Goal: Task Accomplishment & Management: Manage account settings

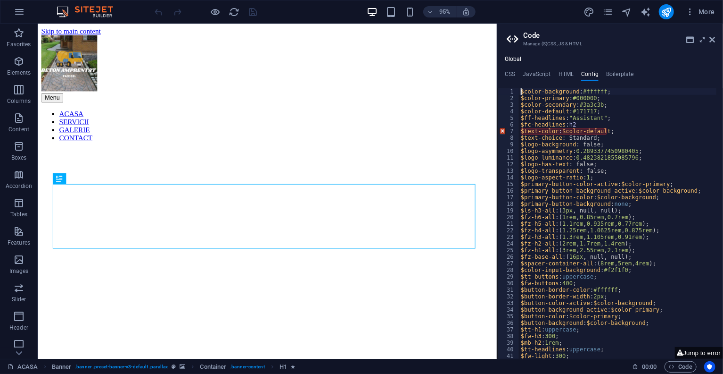
click at [708, 40] on header "Code Manage (S)CSS, JS & HTML" at bounding box center [611, 36] width 209 height 25
click at [713, 42] on icon at bounding box center [713, 40] width 6 height 8
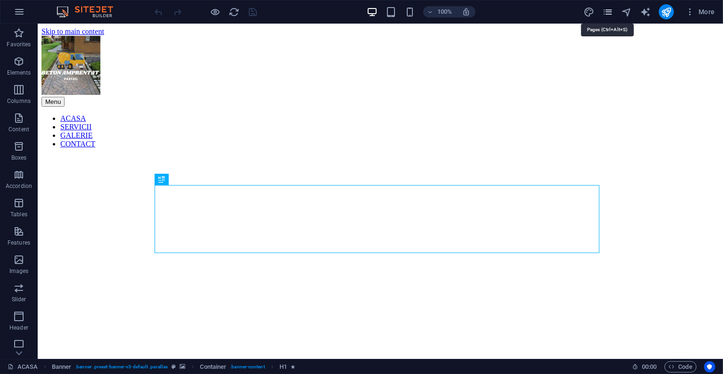
click at [606, 8] on icon "pages" at bounding box center [608, 12] width 11 height 11
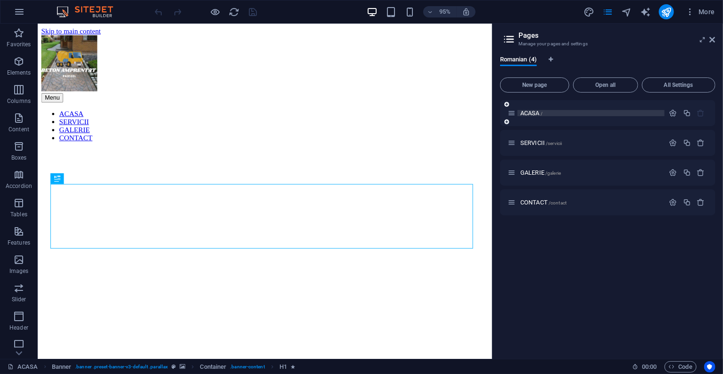
click at [548, 111] on p "ACASA /" at bounding box center [591, 113] width 141 height 6
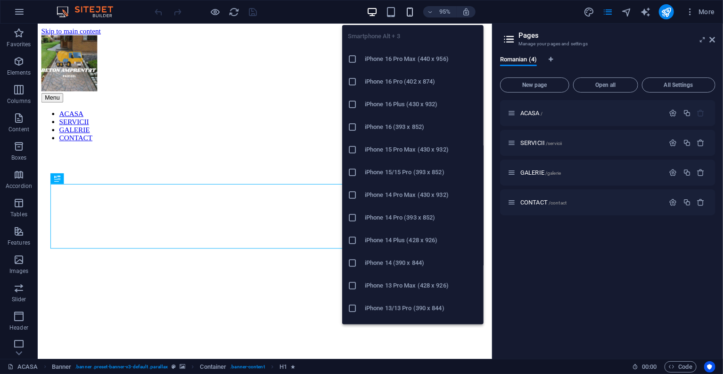
click at [406, 9] on icon "button" at bounding box center [410, 12] width 11 height 11
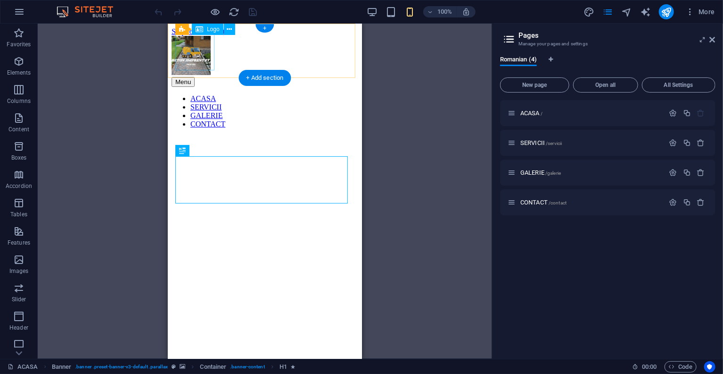
click at [196, 54] on div at bounding box center [264, 55] width 187 height 41
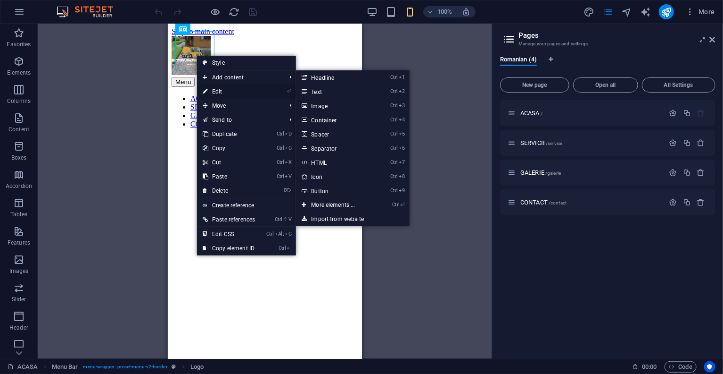
click at [209, 89] on link "⏎ Edit" at bounding box center [229, 91] width 64 height 14
select select "px"
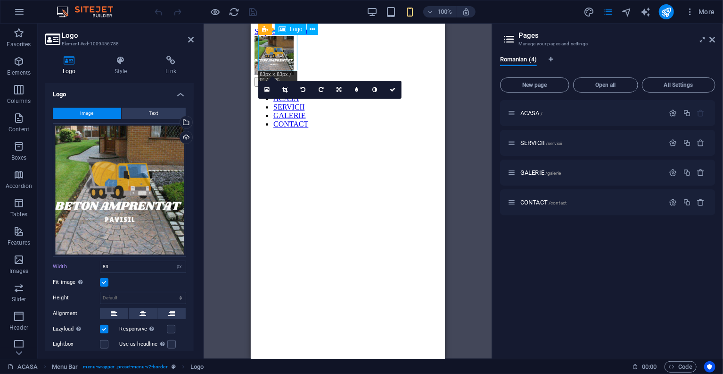
click at [288, 61] on div at bounding box center [347, 55] width 187 height 41
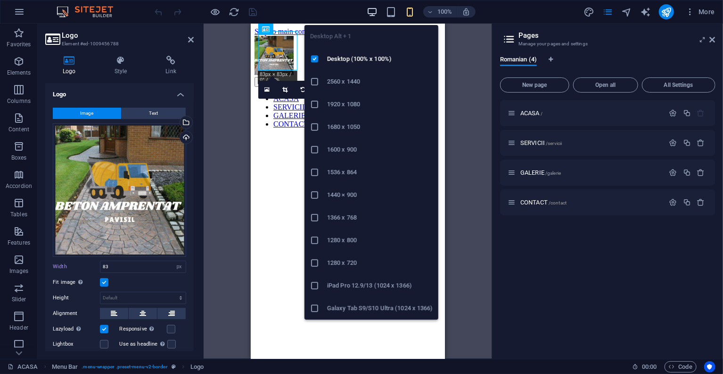
click at [370, 10] on icon "button" at bounding box center [372, 12] width 11 height 11
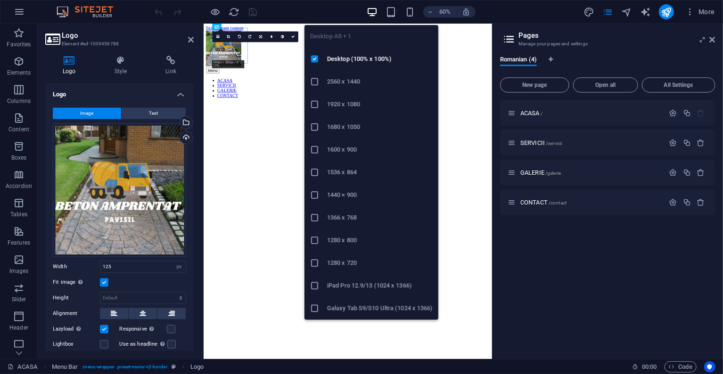
click at [369, 12] on icon "button" at bounding box center [372, 12] width 11 height 11
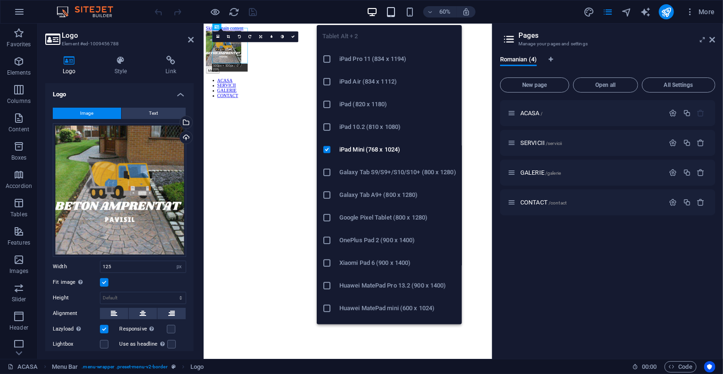
click at [390, 11] on icon "button" at bounding box center [391, 12] width 11 height 11
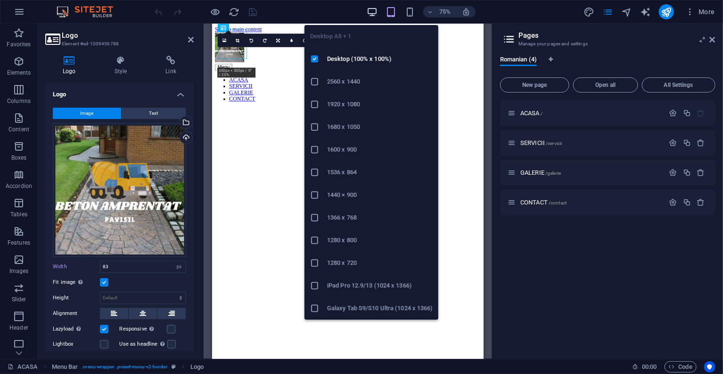
click at [370, 14] on icon "button" at bounding box center [372, 12] width 11 height 11
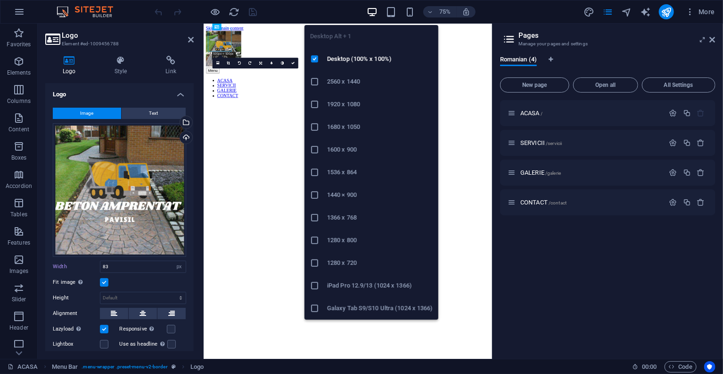
type input "125"
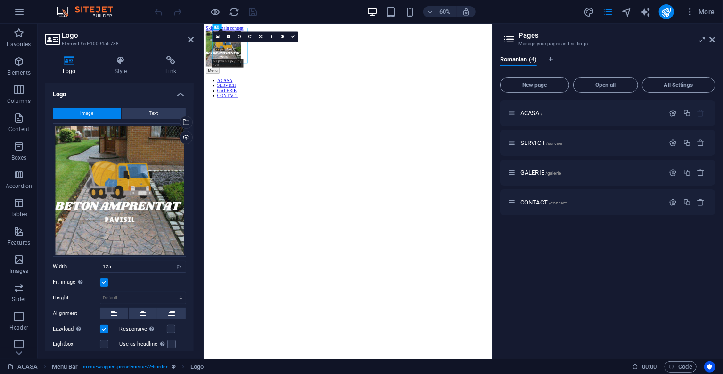
click at [709, 40] on header "Pages Manage your pages and settings" at bounding box center [609, 36] width 214 height 25
drag, startPoint x: 712, startPoint y: 38, endPoint x: 501, endPoint y: 17, distance: 211.8
click at [712, 38] on icon at bounding box center [713, 40] width 6 height 8
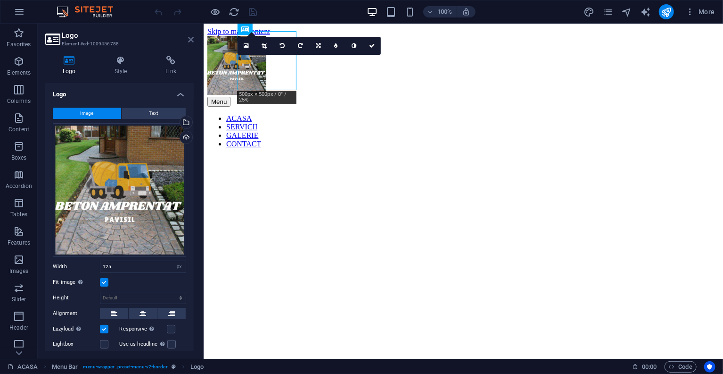
drag, startPoint x: 190, startPoint y: 41, endPoint x: 169, endPoint y: 20, distance: 29.0
click at [190, 41] on icon at bounding box center [191, 40] width 6 height 8
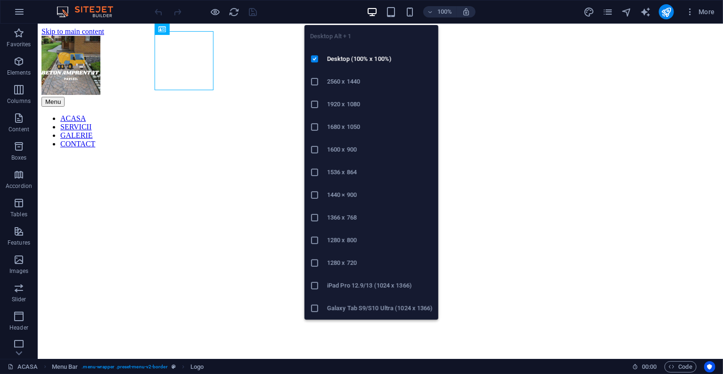
click at [372, 14] on icon "button" at bounding box center [372, 12] width 11 height 11
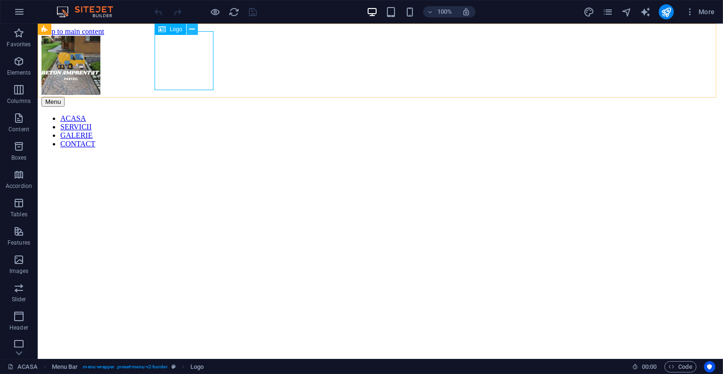
click at [194, 29] on button at bounding box center [192, 29] width 11 height 11
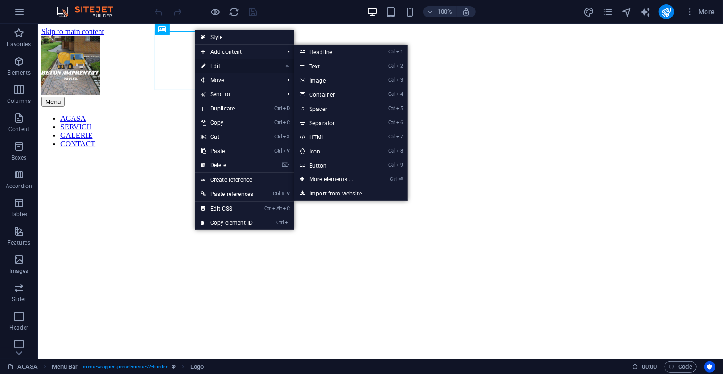
click at [209, 67] on link "⏎ Edit" at bounding box center [227, 66] width 64 height 14
select select "px"
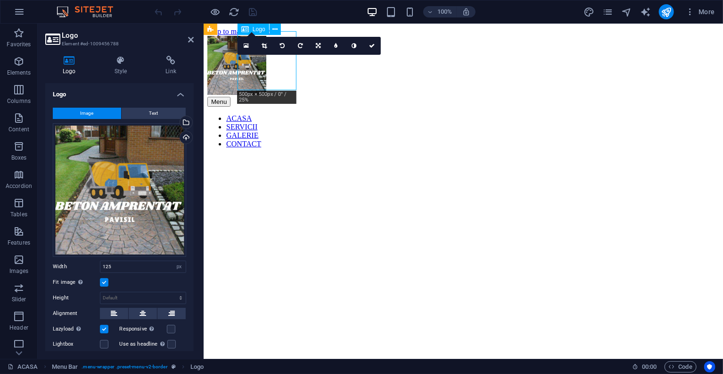
click at [242, 86] on div at bounding box center [463, 65] width 512 height 61
click at [192, 37] on icon at bounding box center [191, 40] width 6 height 8
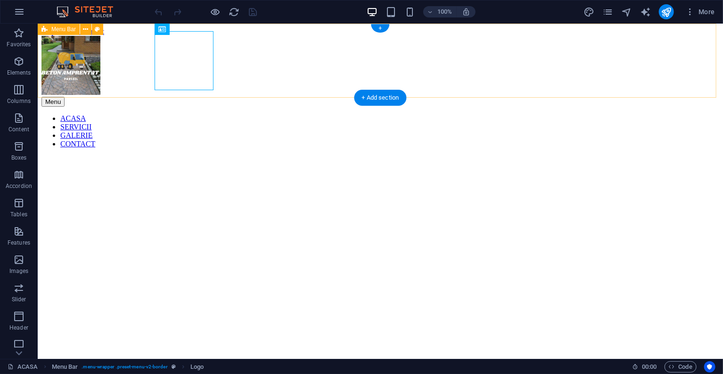
click at [186, 72] on div at bounding box center [380, 65] width 678 height 61
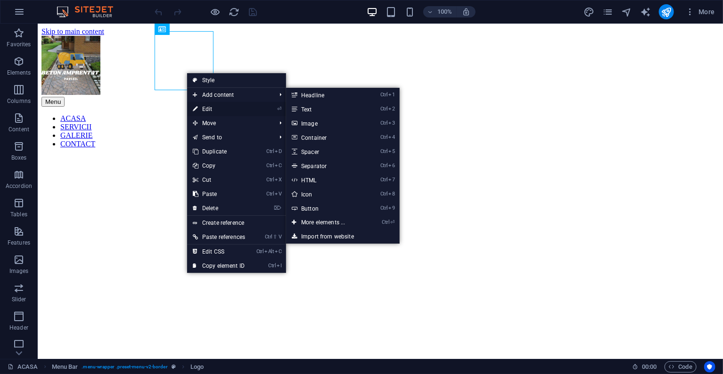
click at [207, 104] on link "⏎ Edit" at bounding box center [219, 109] width 64 height 14
select select "px"
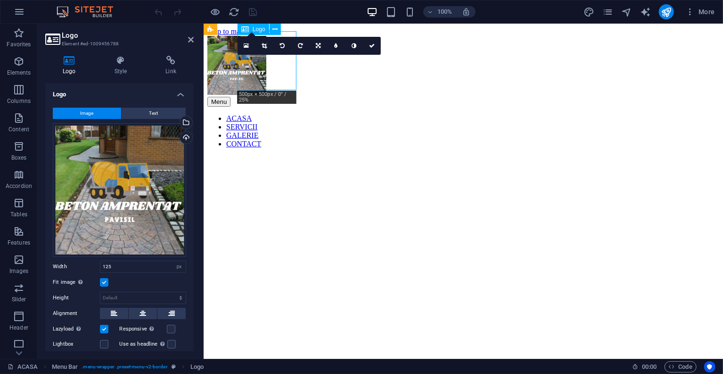
drag, startPoint x: 293, startPoint y: 87, endPoint x: 273, endPoint y: 77, distance: 23.0
click at [273, 77] on div at bounding box center [463, 65] width 512 height 61
drag, startPoint x: 238, startPoint y: 89, endPoint x: 253, endPoint y: 75, distance: 20.3
click at [253, 75] on div at bounding box center [463, 65] width 512 height 61
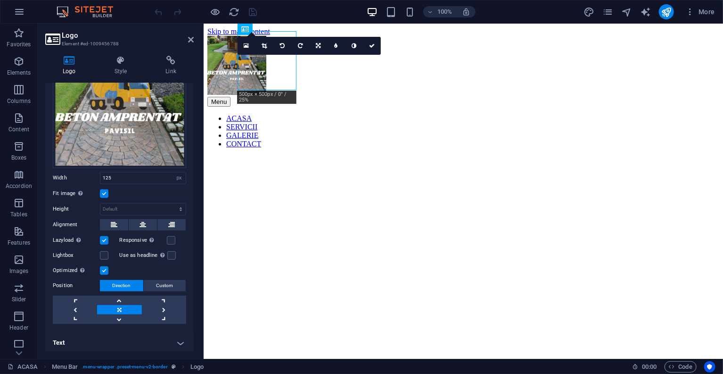
click at [134, 167] on div "Image Text Drag files here, click to choose files or select files from Files or…" at bounding box center [119, 171] width 149 height 320
click at [131, 172] on input "125" at bounding box center [142, 177] width 85 height 11
type input "1"
type input "80"
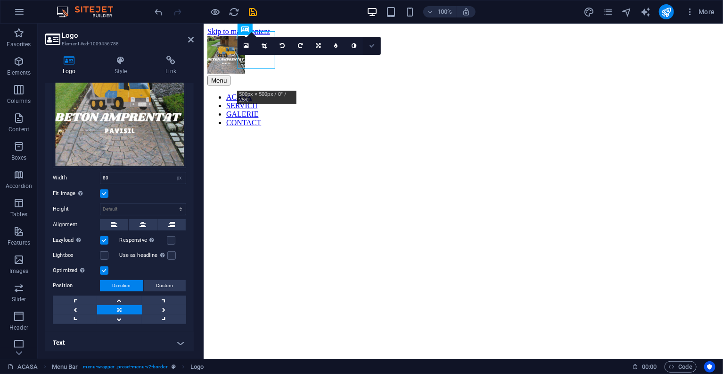
click at [372, 46] on icon at bounding box center [372, 46] width 6 height 6
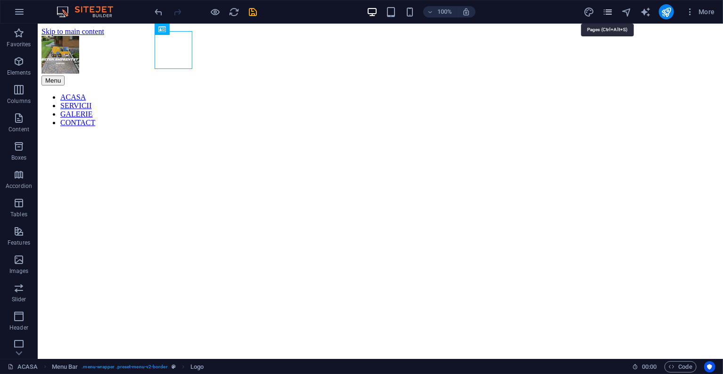
click at [607, 12] on icon "pages" at bounding box center [608, 12] width 11 height 11
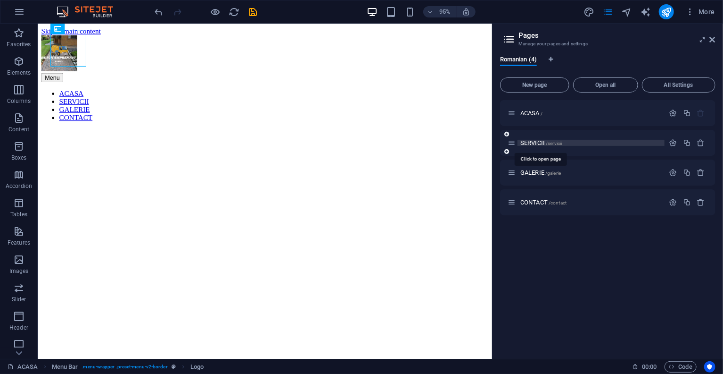
click at [531, 141] on span "SERVICII /servicii" at bounding box center [542, 142] width 42 height 7
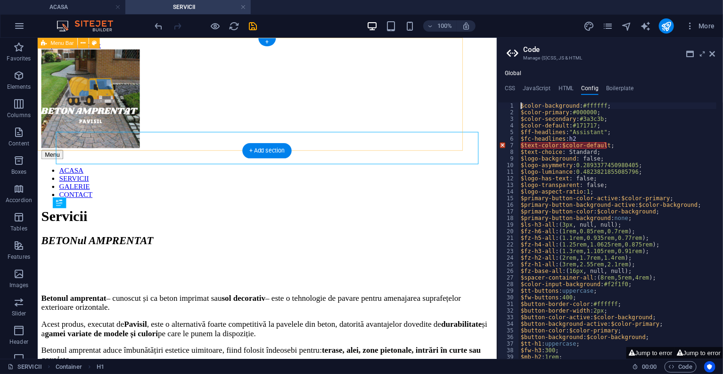
scroll to position [0, 0]
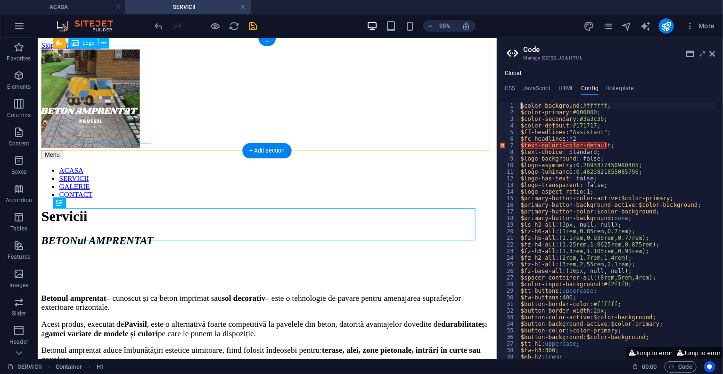
click at [100, 92] on div at bounding box center [279, 103] width 476 height 106
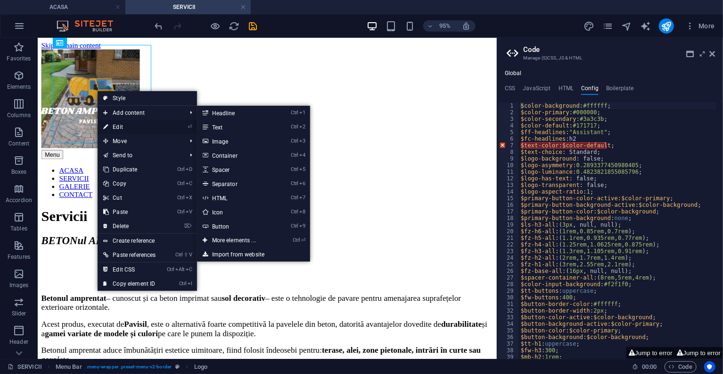
click at [120, 121] on link "⏎ Edit" at bounding box center [130, 127] width 64 height 14
select select "px"
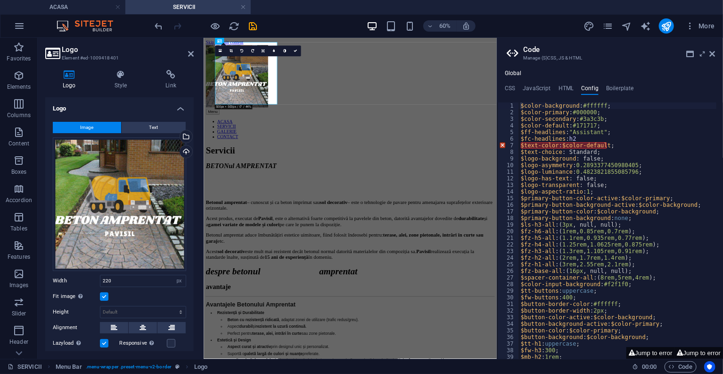
click at [143, 269] on div "Image Text Drag files here, click to choose files or select files from Files or…" at bounding box center [119, 274] width 149 height 320
click at [136, 280] on input "220" at bounding box center [142, 280] width 85 height 11
type input "2"
type input "80"
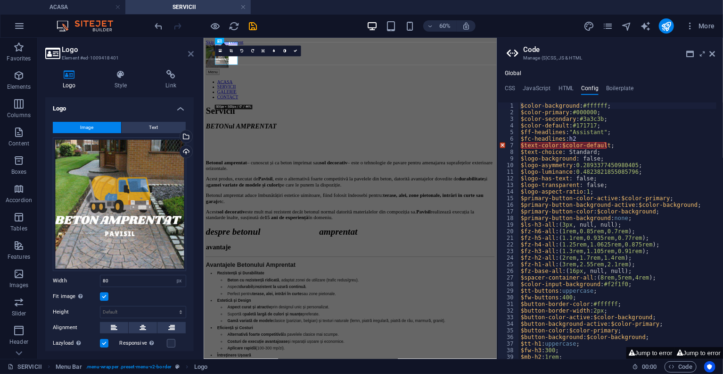
drag, startPoint x: 190, startPoint y: 55, endPoint x: 181, endPoint y: 18, distance: 37.9
click at [190, 55] on icon at bounding box center [191, 54] width 6 height 8
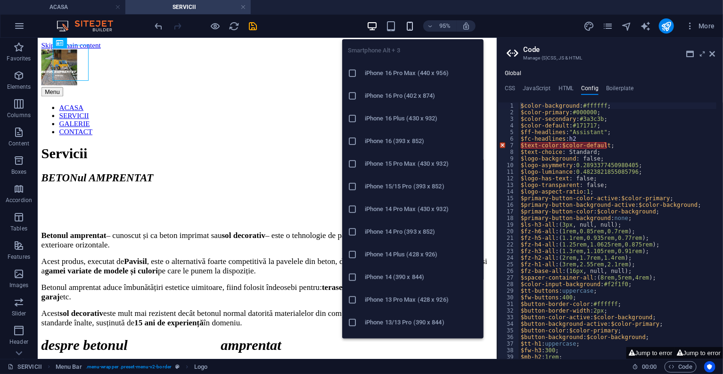
click at [405, 26] on icon "button" at bounding box center [410, 26] width 11 height 11
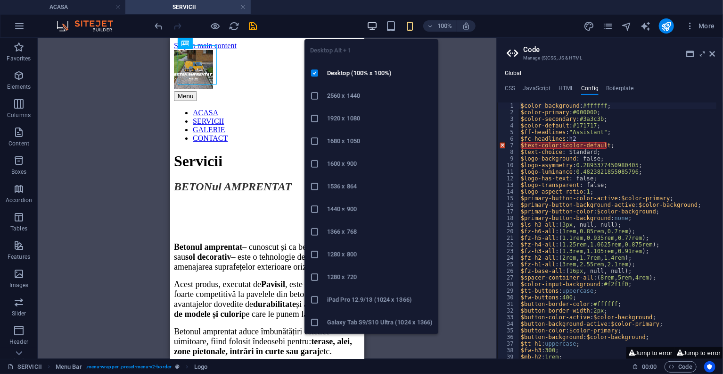
click at [373, 27] on icon "button" at bounding box center [372, 26] width 11 height 11
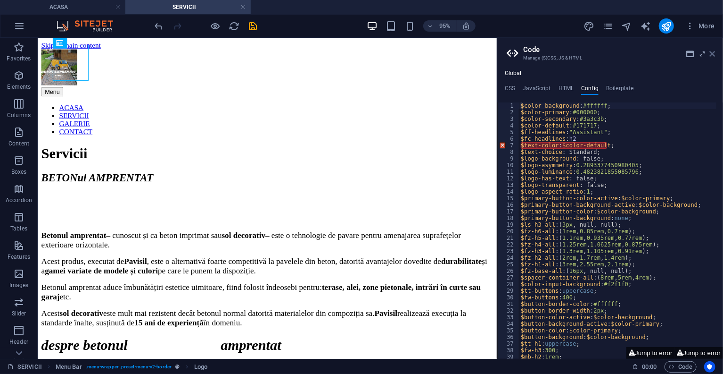
click at [715, 52] on icon at bounding box center [713, 54] width 6 height 8
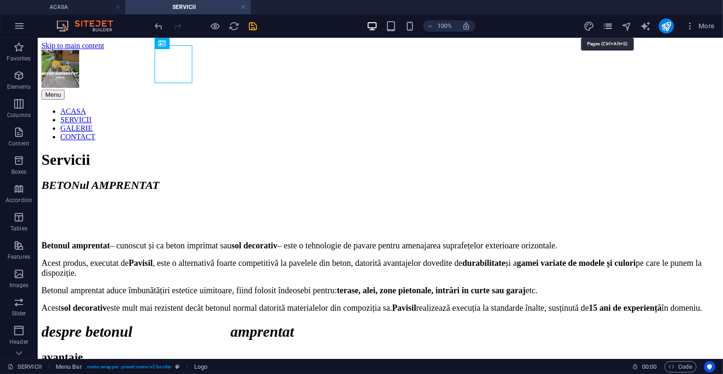
click at [609, 28] on icon "pages" at bounding box center [608, 26] width 11 height 11
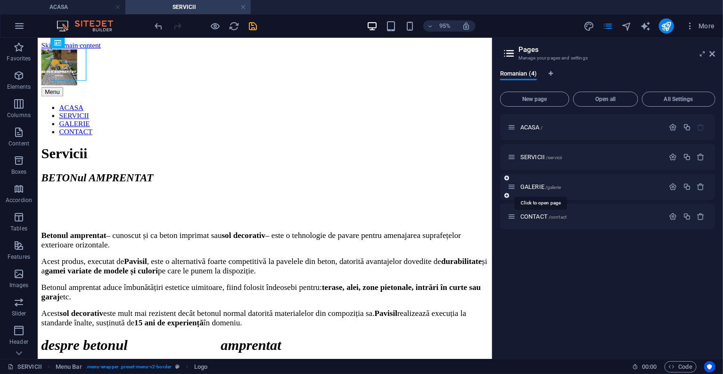
click at [534, 183] on div "GALERIE /galerie" at bounding box center [586, 186] width 157 height 11
click at [532, 156] on span "SERVICII /servicii" at bounding box center [542, 156] width 42 height 7
click at [539, 125] on span "ACASA /" at bounding box center [532, 127] width 22 height 7
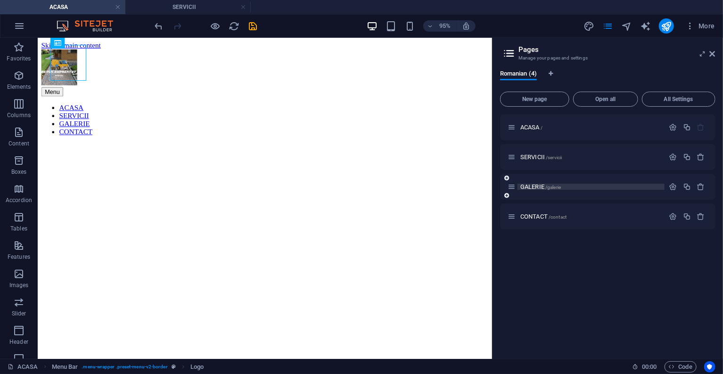
click at [536, 185] on span "GALERIE /galerie" at bounding box center [541, 186] width 41 height 7
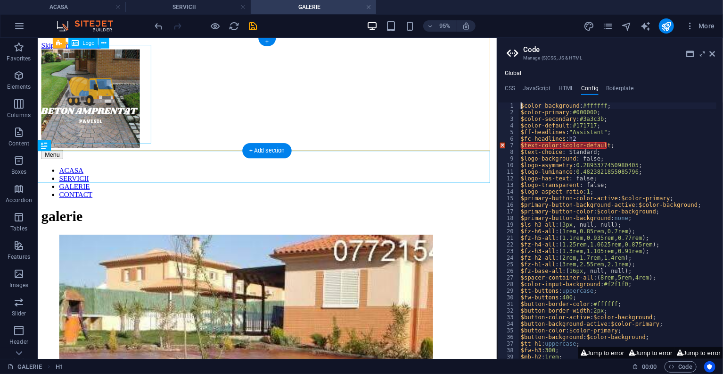
click at [125, 91] on div at bounding box center [279, 103] width 476 height 106
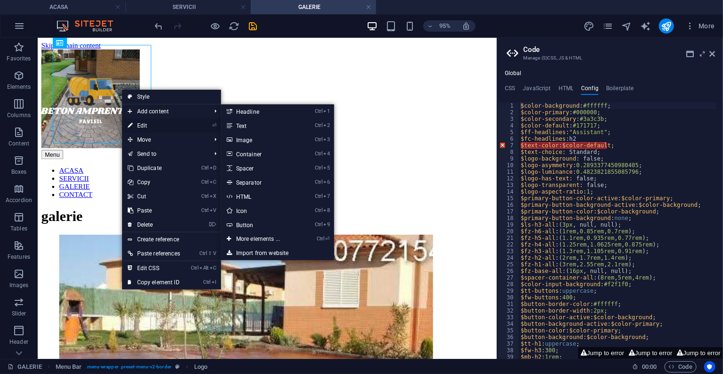
click at [145, 121] on link "⏎ Edit" at bounding box center [154, 125] width 64 height 14
select select "px"
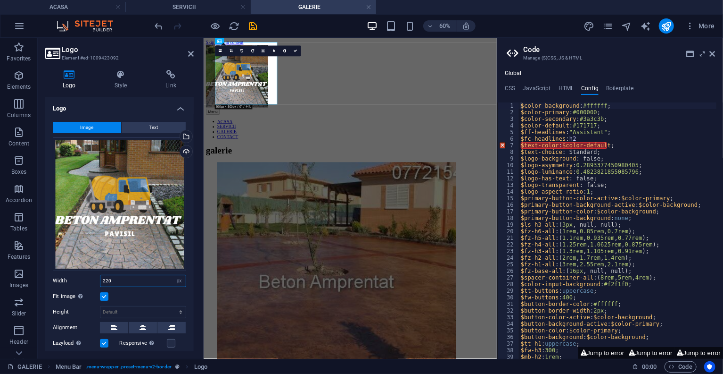
click at [130, 275] on input "220" at bounding box center [142, 280] width 85 height 11
type input "280"
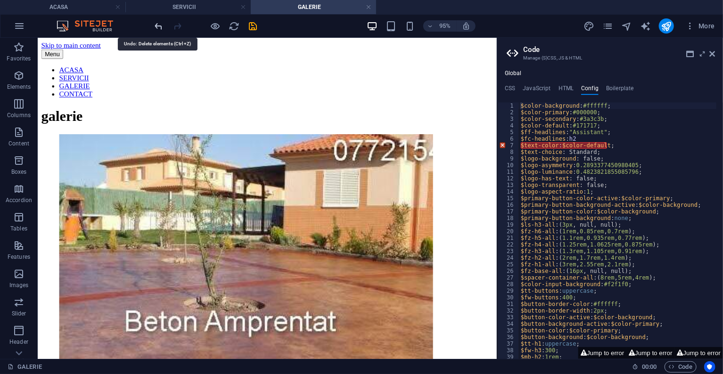
click at [158, 25] on icon "undo" at bounding box center [159, 26] width 11 height 11
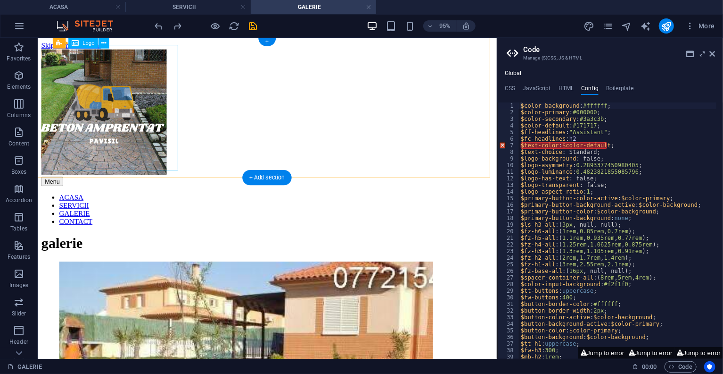
click at [122, 99] on div at bounding box center [279, 117] width 476 height 134
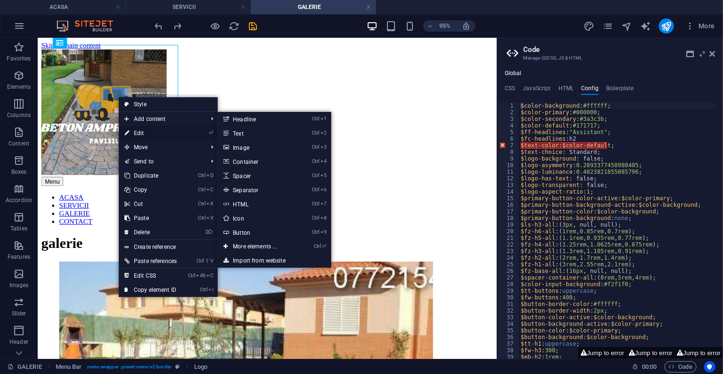
click at [140, 133] on link "⏎ Edit" at bounding box center [151, 133] width 64 height 14
select select "px"
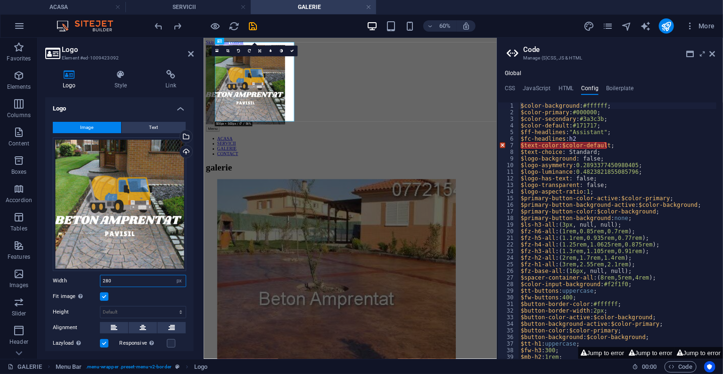
click at [132, 280] on input "280" at bounding box center [142, 280] width 85 height 11
type input "80"
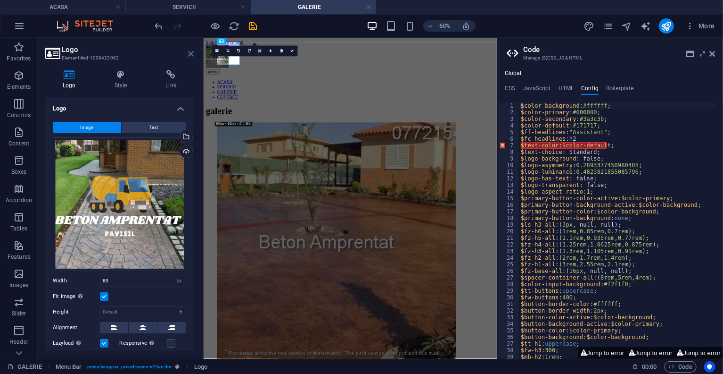
drag, startPoint x: 194, startPoint y: 53, endPoint x: 165, endPoint y: 17, distance: 46.7
click at [194, 53] on icon at bounding box center [191, 54] width 6 height 8
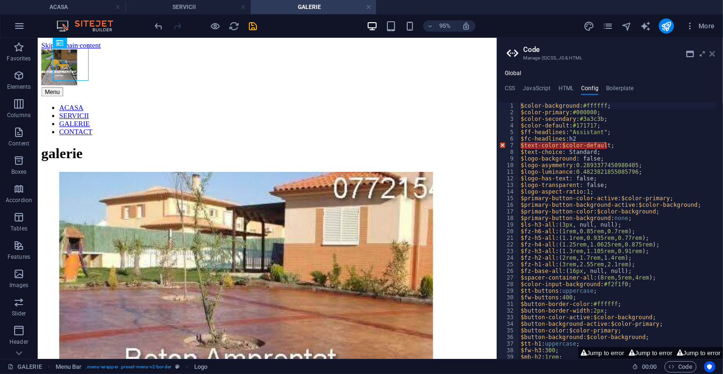
click at [713, 54] on icon at bounding box center [713, 54] width 6 height 8
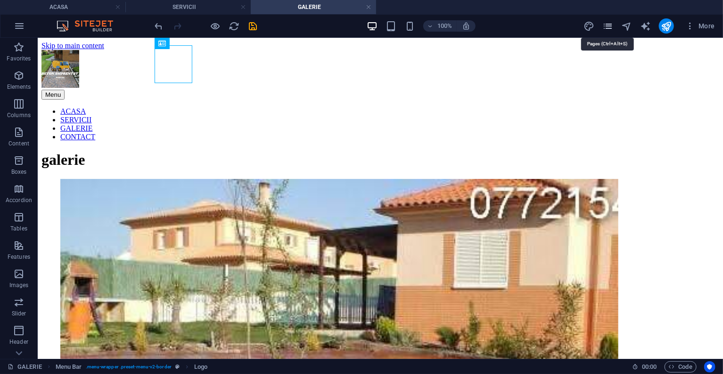
click at [609, 27] on icon "pages" at bounding box center [608, 26] width 11 height 11
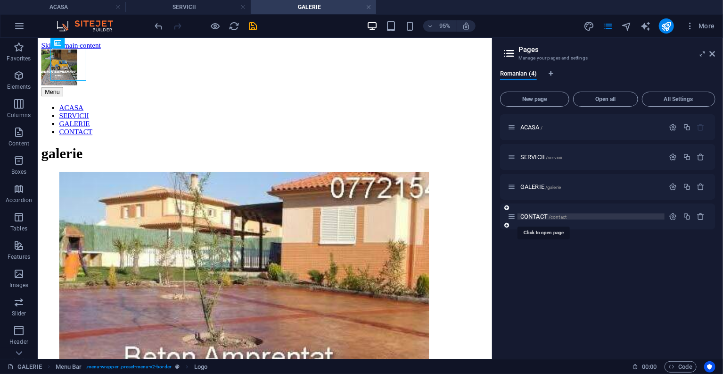
click at [536, 215] on span "CONTACT /contact" at bounding box center [544, 216] width 46 height 7
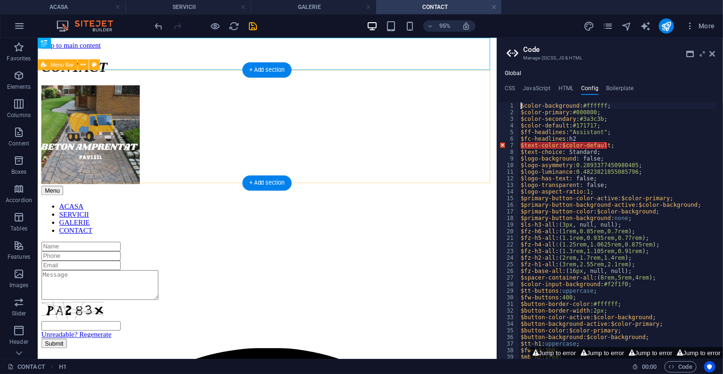
drag, startPoint x: 180, startPoint y: 118, endPoint x: 210, endPoint y: 153, distance: 46.1
click at [180, 210] on nav "ACASA SERVICII GALERIE CONTACT" at bounding box center [279, 227] width 476 height 34
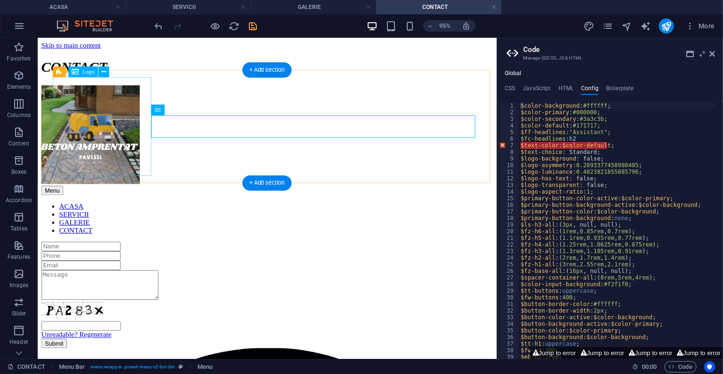
click at [129, 129] on div at bounding box center [279, 140] width 476 height 106
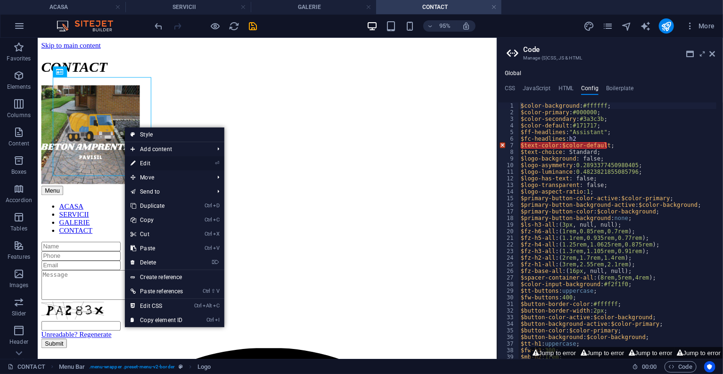
click at [151, 161] on link "⏎ Edit" at bounding box center [157, 163] width 64 height 14
select select "px"
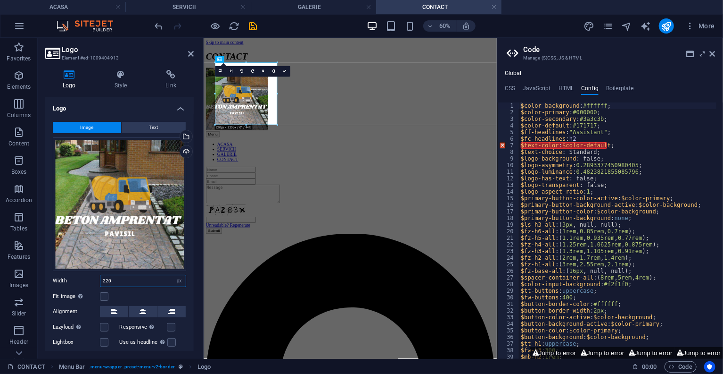
click at [125, 278] on input "220" at bounding box center [142, 280] width 85 height 11
type input "2"
type input "80"
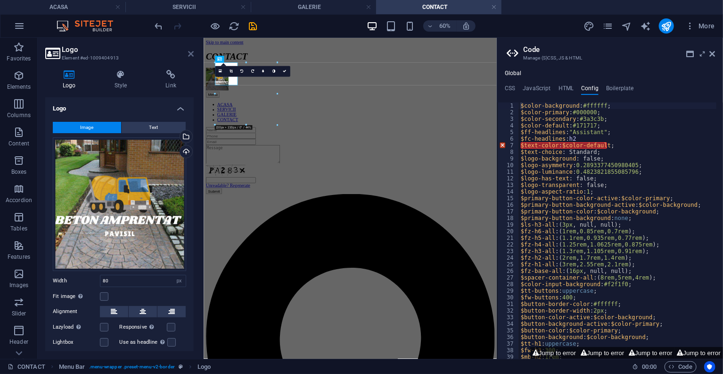
click at [192, 54] on icon at bounding box center [191, 54] width 6 height 8
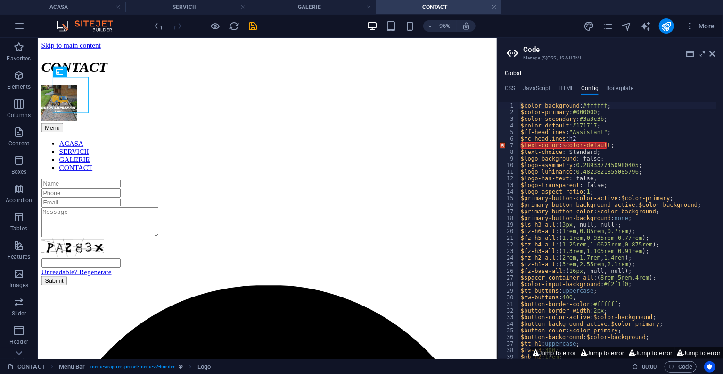
click at [709, 55] on header "Code Manage (S)CSS, JS & HTML" at bounding box center [611, 50] width 209 height 25
click at [715, 50] on icon at bounding box center [713, 54] width 6 height 8
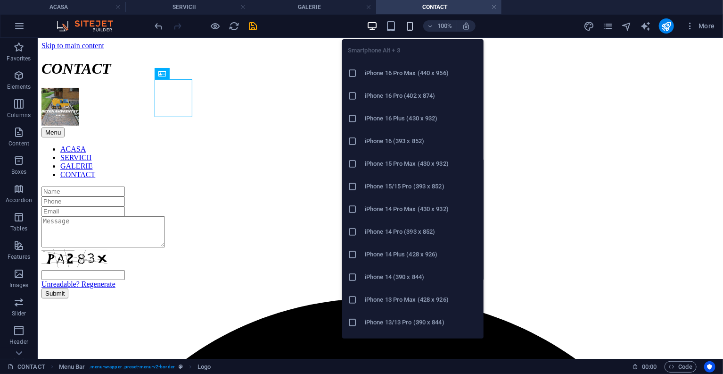
click at [407, 25] on icon "button" at bounding box center [410, 26] width 11 height 11
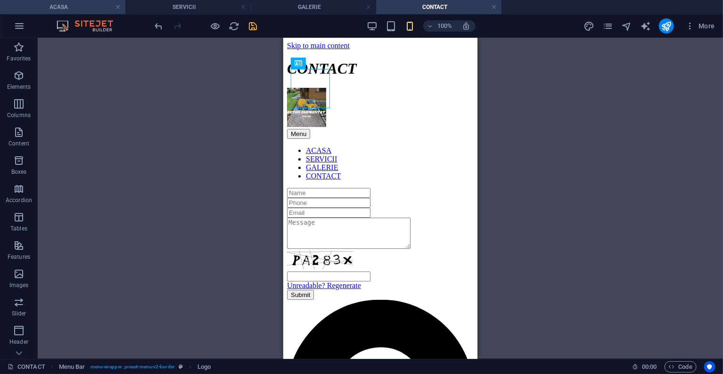
click at [75, 7] on h4 "ACASA" at bounding box center [62, 7] width 125 height 10
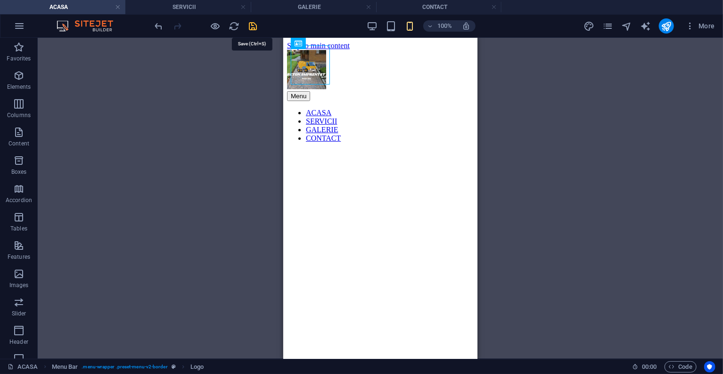
click at [254, 25] on icon "save" at bounding box center [253, 26] width 11 height 11
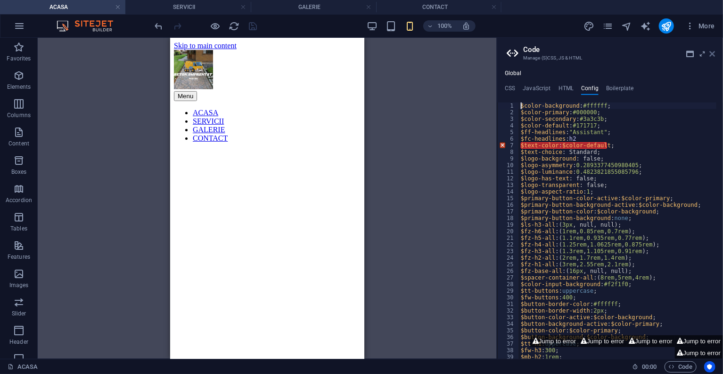
click at [714, 53] on icon at bounding box center [713, 54] width 6 height 8
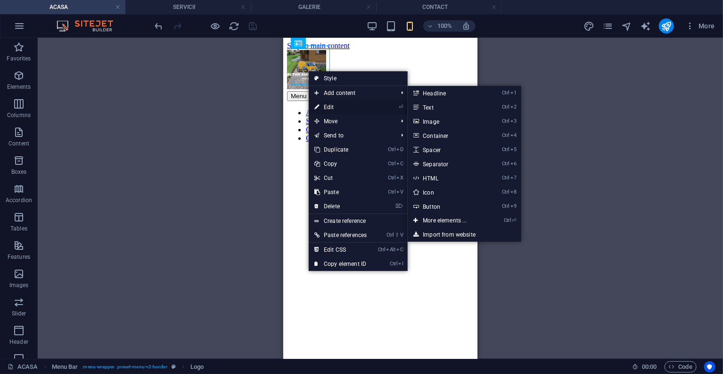
click at [337, 102] on link "⏎ Edit" at bounding box center [341, 107] width 64 height 14
select select "px"
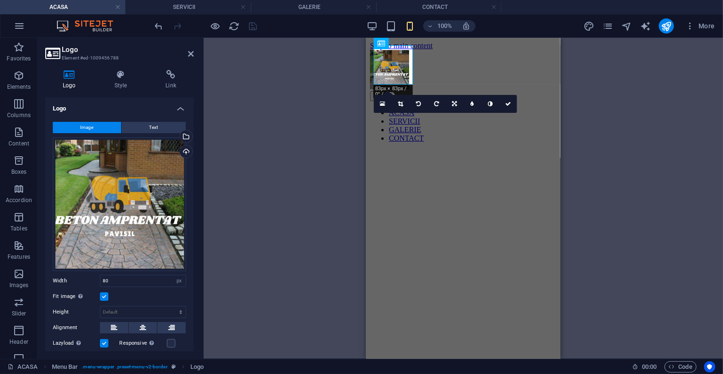
type input "83"
click at [194, 51] on aside "Logo Element #ed-1009456788 Logo Style Link Logo Image Text Drag files here, cl…" at bounding box center [121, 198] width 166 height 321
click at [188, 50] on icon at bounding box center [191, 54] width 6 height 8
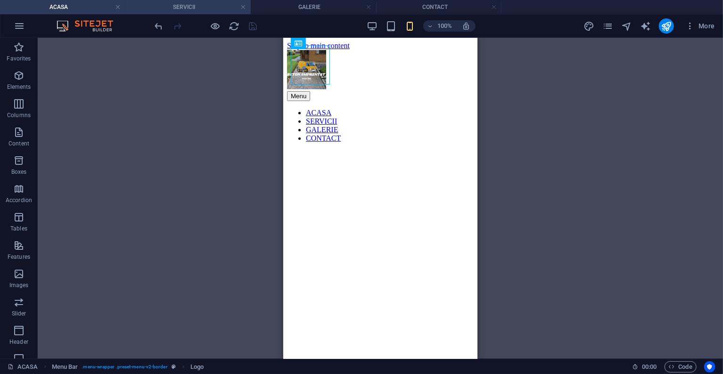
click at [191, 6] on h4 "SERVICII" at bounding box center [187, 7] width 125 height 10
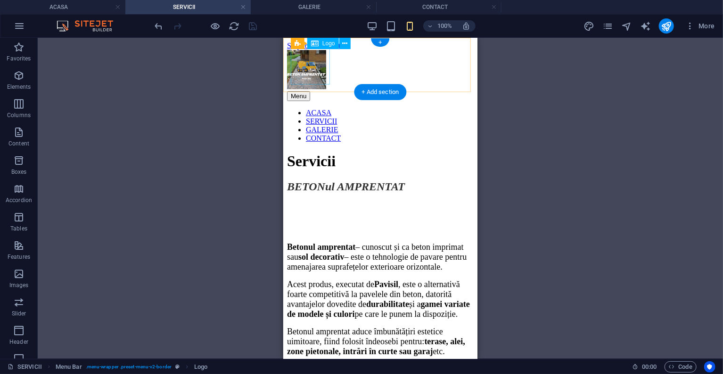
click at [304, 62] on div at bounding box center [380, 70] width 187 height 41
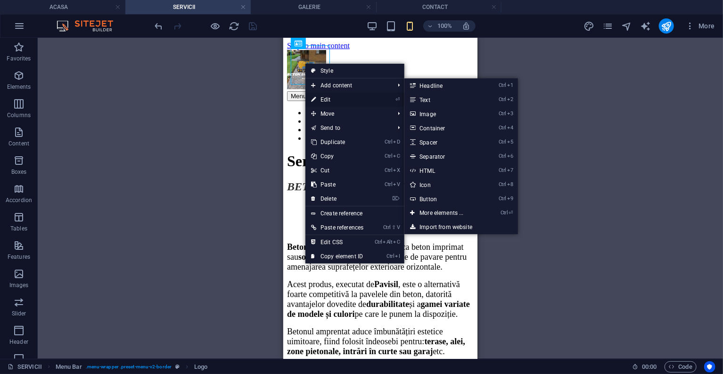
click at [327, 95] on link "⏎ Edit" at bounding box center [338, 99] width 64 height 14
select select "px"
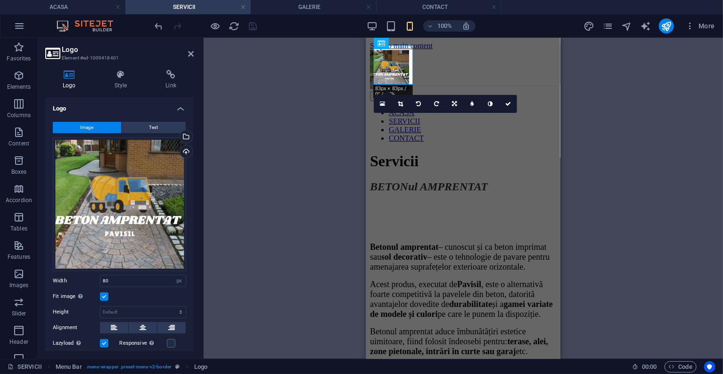
type input "83"
click at [191, 54] on icon at bounding box center [191, 54] width 6 height 8
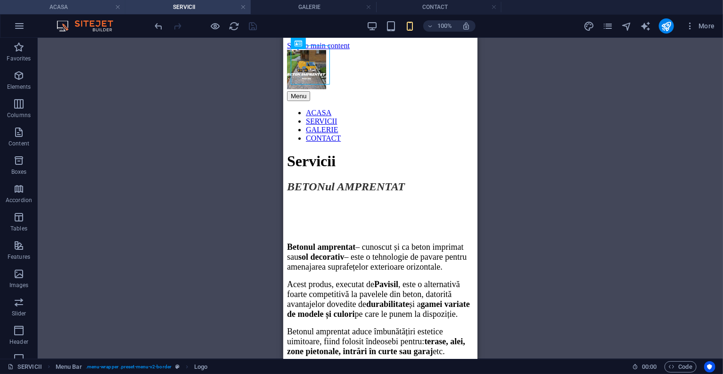
click at [91, 5] on h4 "ACASA" at bounding box center [62, 7] width 125 height 10
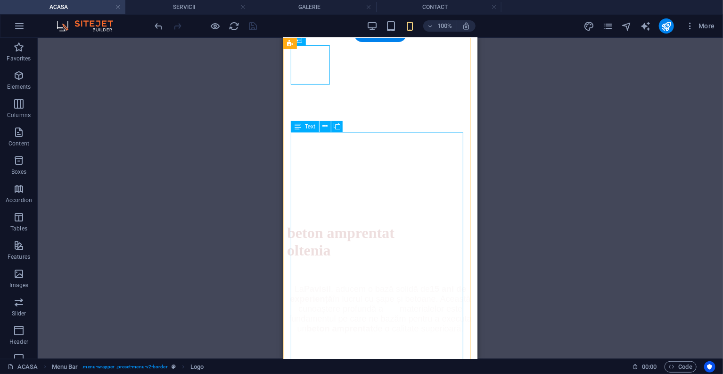
scroll to position [189, 0]
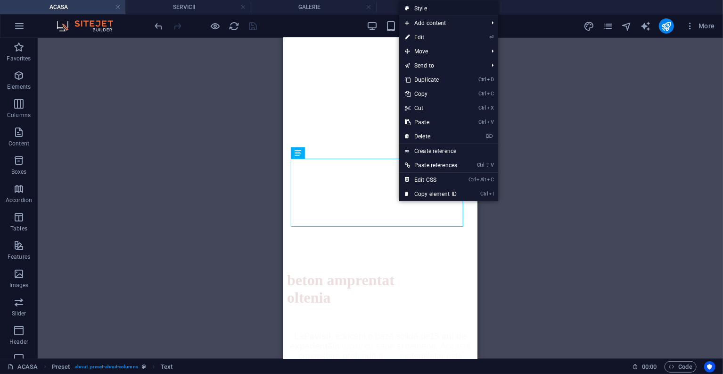
click at [451, 6] on link "Style" at bounding box center [448, 8] width 99 height 14
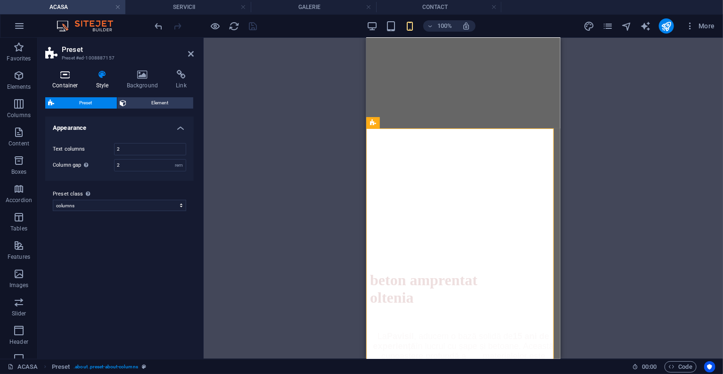
click at [77, 80] on h4 "Container" at bounding box center [67, 80] width 44 height 20
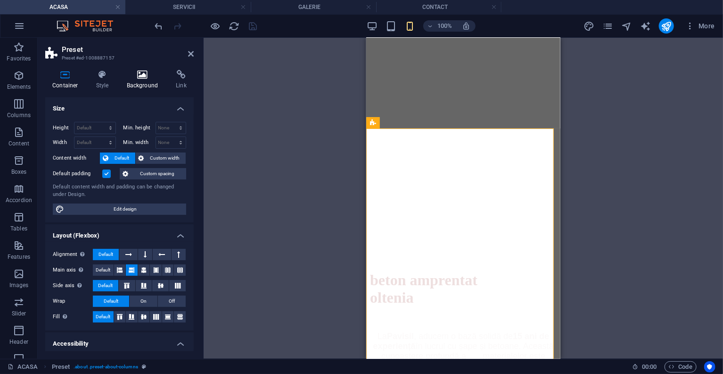
click at [133, 73] on icon at bounding box center [143, 74] width 46 height 9
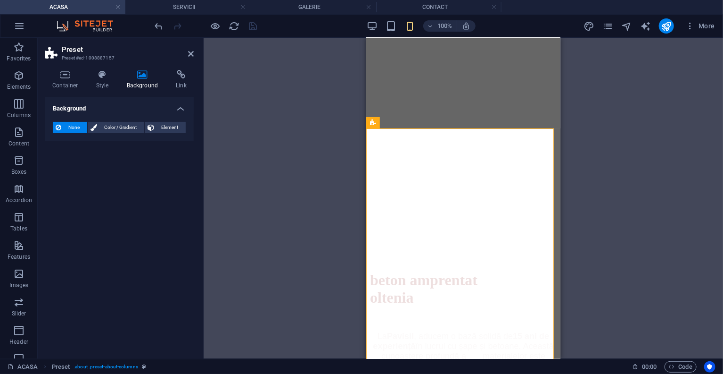
click at [188, 54] on header "Preset Preset #ed-1008887157" at bounding box center [119, 50] width 149 height 25
click at [190, 53] on icon at bounding box center [191, 54] width 6 height 8
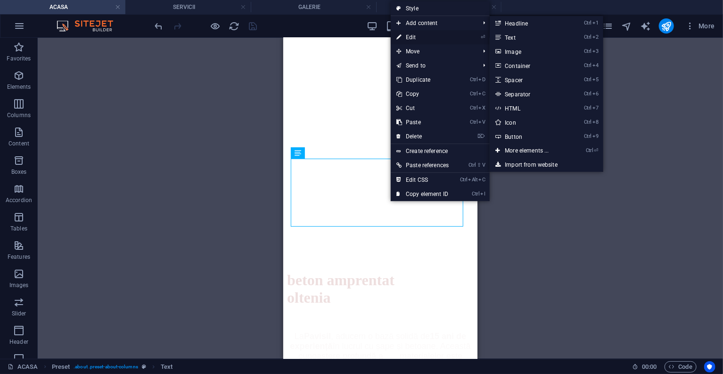
click at [424, 34] on link "⏎ Edit" at bounding box center [423, 37] width 64 height 14
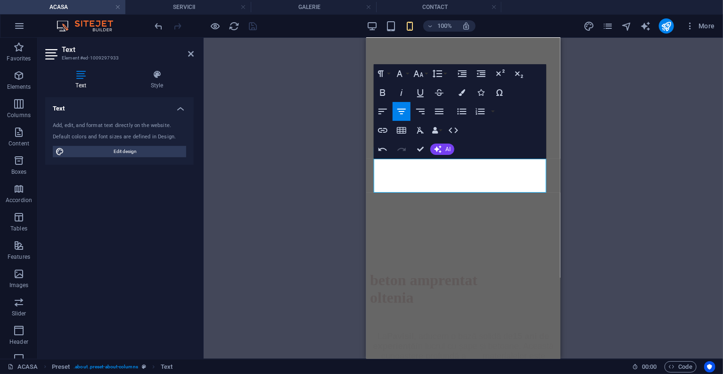
click at [155, 144] on div "Add, edit, and format text directly on the website. Default colors and font siz…" at bounding box center [119, 139] width 149 height 50
click at [151, 152] on span "Edit design" at bounding box center [125, 151] width 116 height 11
select select "px"
select select "300"
select select "px"
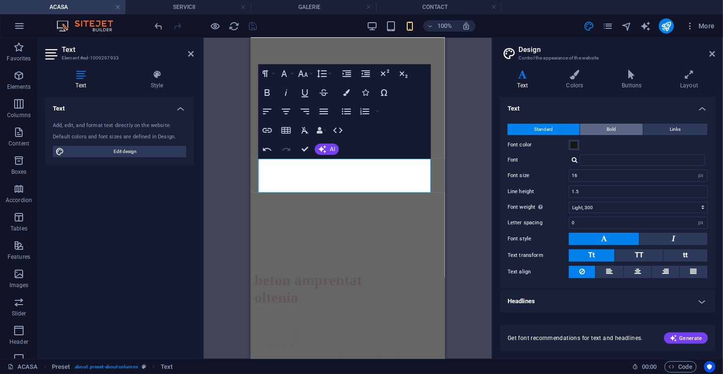
click at [614, 124] on span "Bold" at bounding box center [611, 129] width 9 height 11
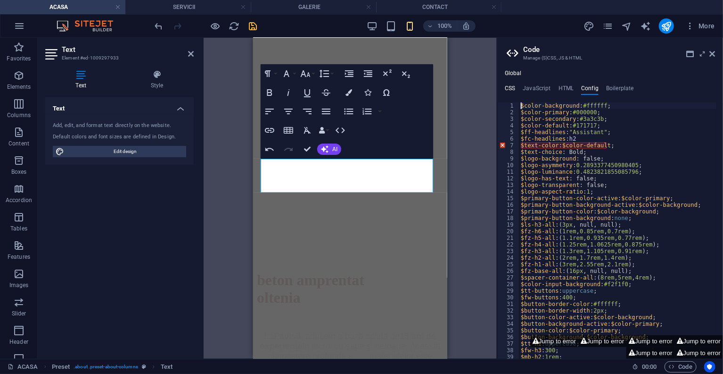
click at [509, 88] on h4 "CSS" at bounding box center [510, 90] width 10 height 10
type textarea "/*------------------------------------*\"
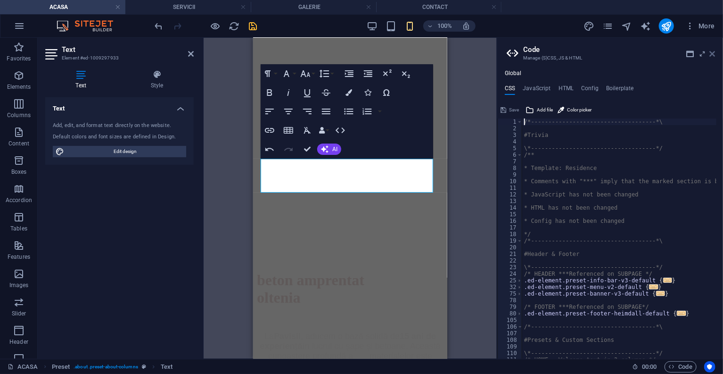
click at [712, 53] on icon at bounding box center [713, 54] width 6 height 8
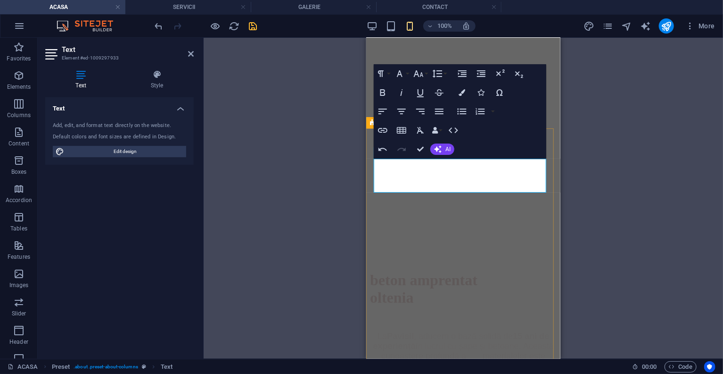
click at [397, 72] on icon "button" at bounding box center [399, 73] width 11 height 11
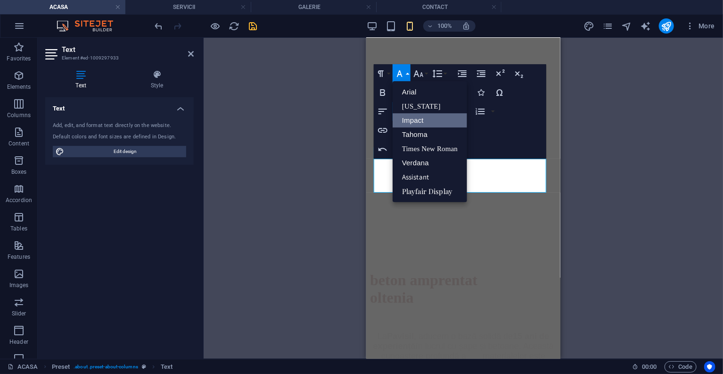
scroll to position [0, 0]
click at [422, 132] on link "Tahoma" at bounding box center [430, 134] width 75 height 14
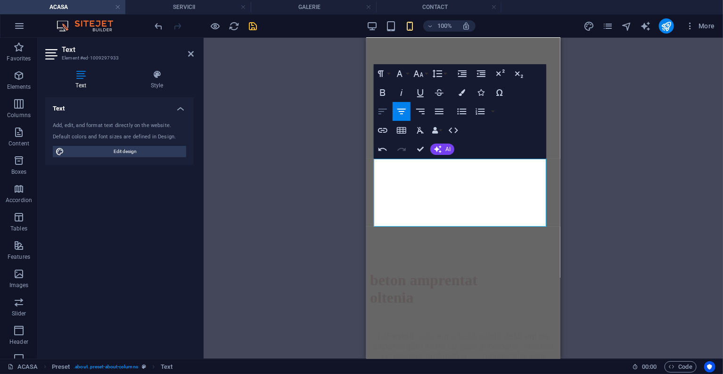
click at [386, 112] on icon "button" at bounding box center [382, 111] width 11 height 11
click at [398, 108] on icon "button" at bounding box center [402, 111] width 8 height 6
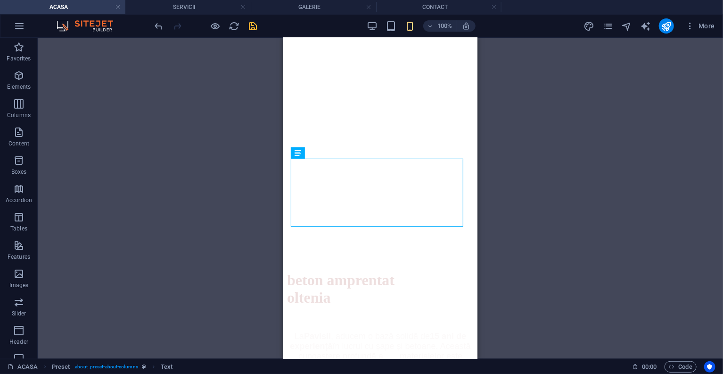
click at [237, 161] on div "Drag here to replace the existing content. Press “Ctrl” if you want to create a…" at bounding box center [381, 198] width 686 height 321
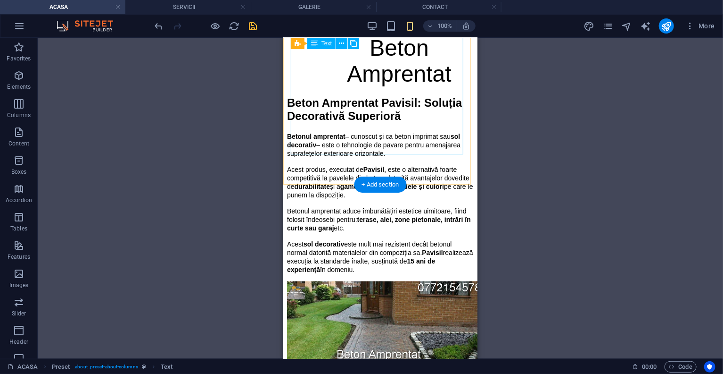
scroll to position [755, 0]
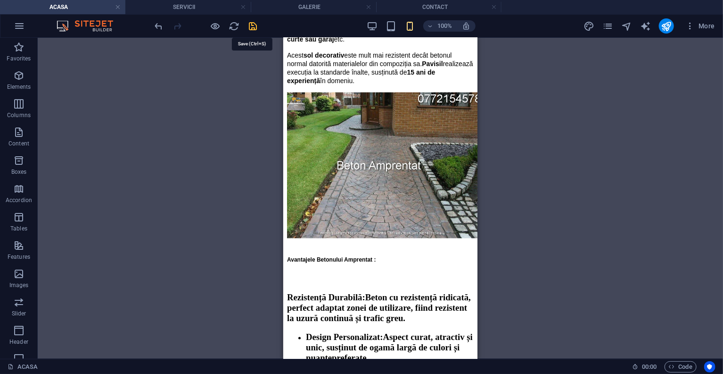
drag, startPoint x: 252, startPoint y: 27, endPoint x: 43, endPoint y: 105, distance: 222.5
click at [252, 27] on icon "save" at bounding box center [253, 26] width 11 height 11
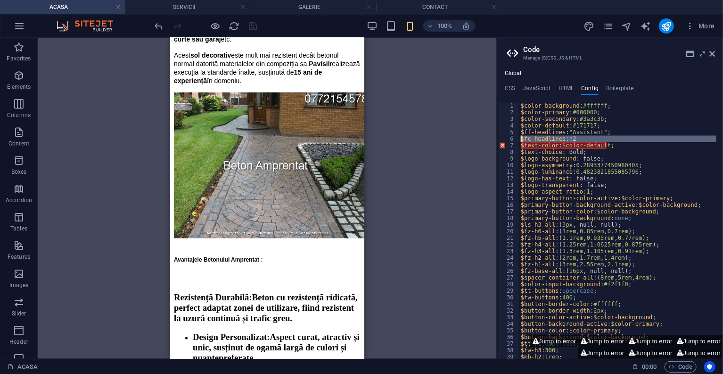
click at [502, 142] on div "7" at bounding box center [509, 145] width 22 height 7
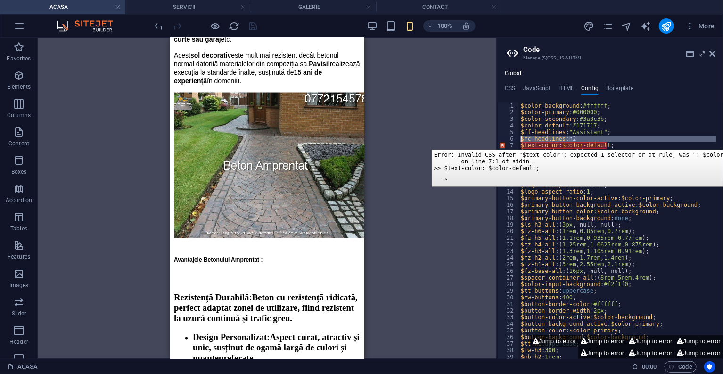
click at [503, 142] on div "7" at bounding box center [509, 145] width 22 height 7
type textarea "$text-color: $color-default; $text-choice: Bold;"
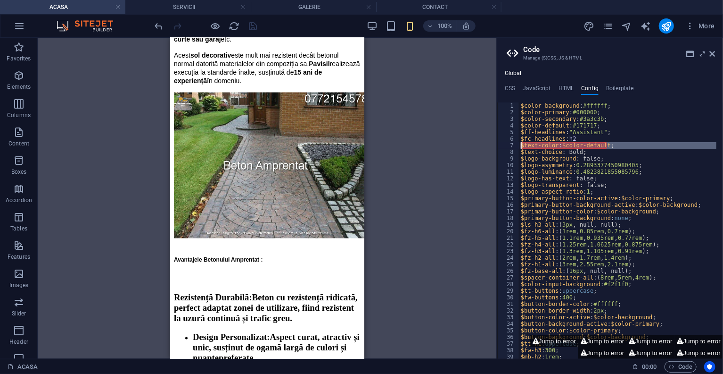
drag, startPoint x: 712, startPoint y: 52, endPoint x: 703, endPoint y: 54, distance: 9.7
click at [713, 52] on icon at bounding box center [713, 54] width 6 height 8
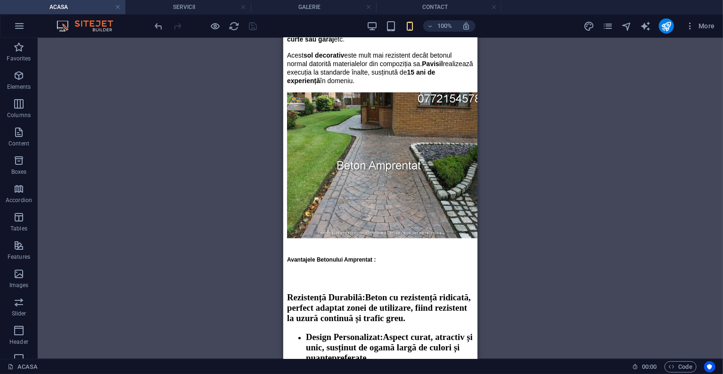
click at [256, 26] on div at bounding box center [206, 25] width 106 height 15
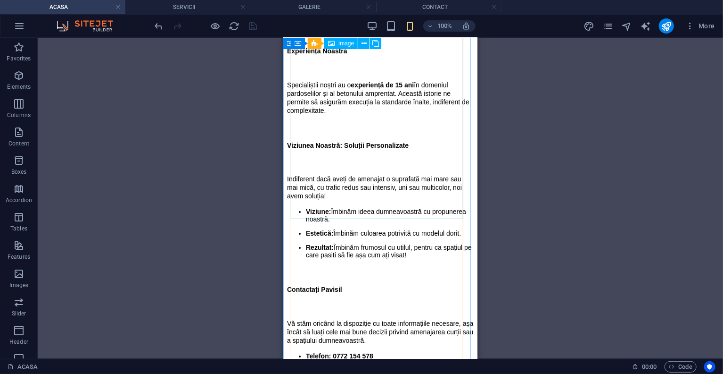
scroll to position [1321, 0]
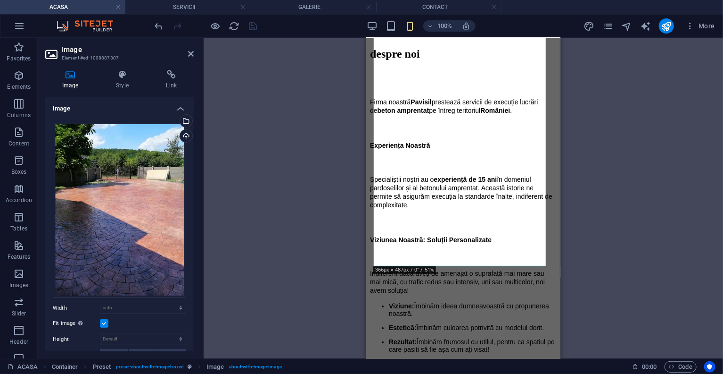
scroll to position [130, 0]
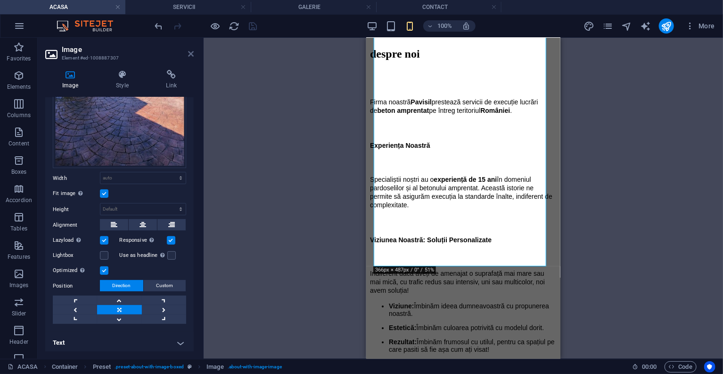
click at [190, 50] on icon at bounding box center [191, 54] width 6 height 8
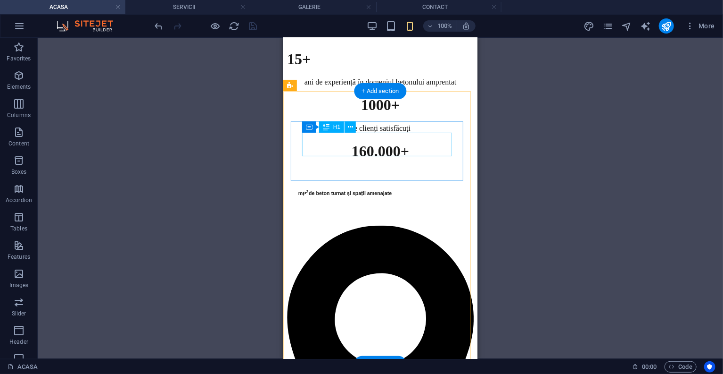
scroll to position [1945, 0]
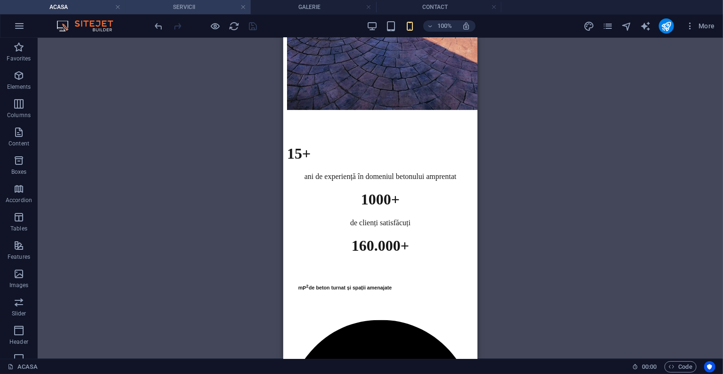
click at [169, 9] on h4 "SERVICII" at bounding box center [187, 7] width 125 height 10
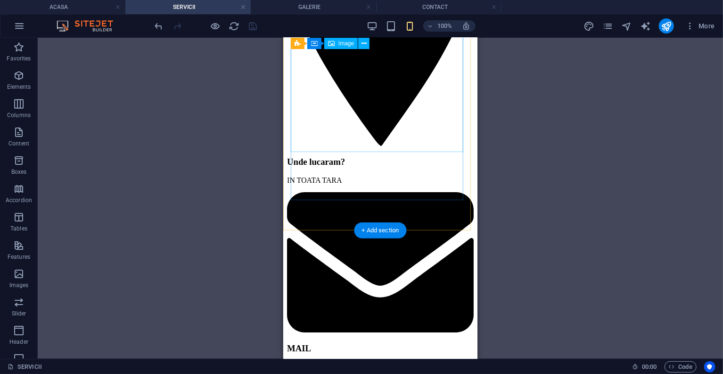
scroll to position [1821, 0]
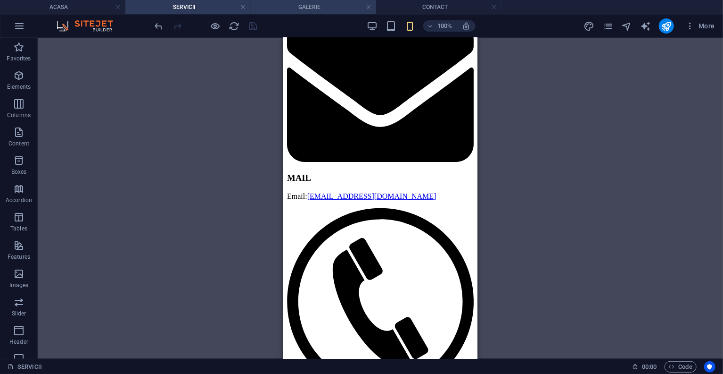
click at [305, 2] on h4 "GALERIE" at bounding box center [313, 7] width 125 height 10
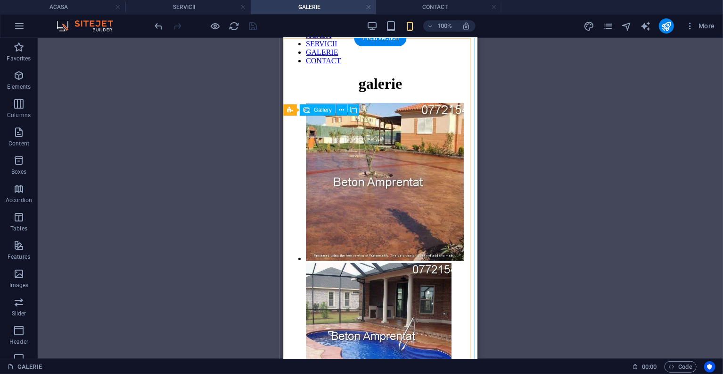
scroll to position [0, 0]
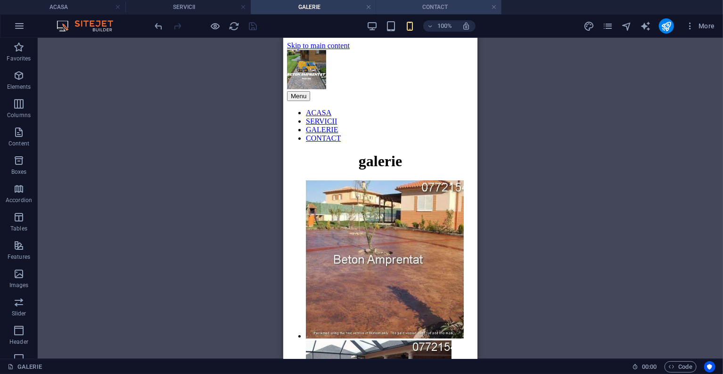
click at [421, 7] on h4 "CONTACT" at bounding box center [438, 7] width 125 height 10
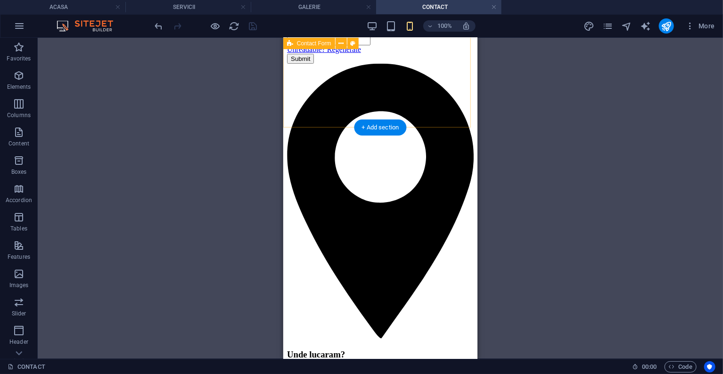
scroll to position [183, 0]
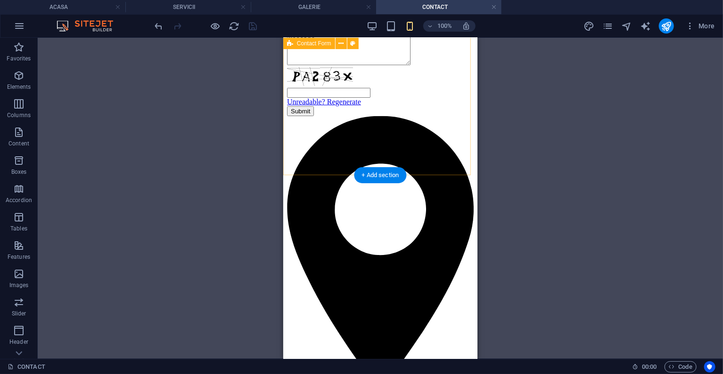
click at [431, 116] on div "Unreadable? Regenerate Submit" at bounding box center [380, 60] width 187 height 112
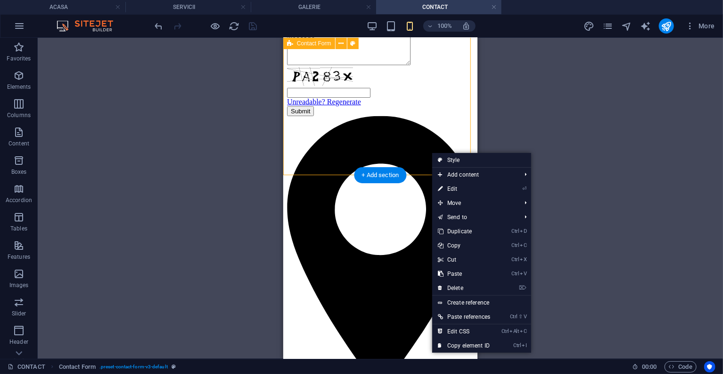
click at [377, 116] on div "Unreadable? Regenerate Submit" at bounding box center [380, 60] width 187 height 112
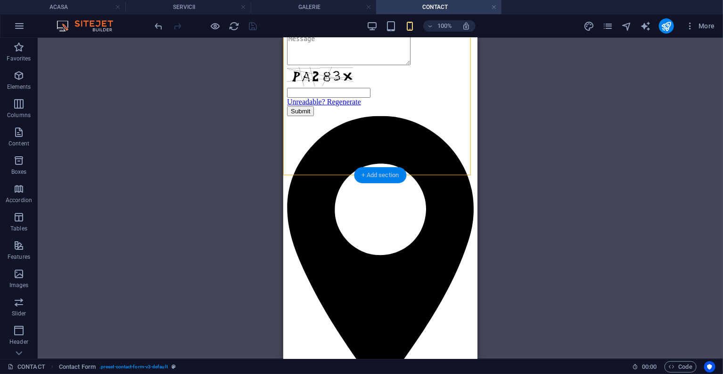
drag, startPoint x: 386, startPoint y: 169, endPoint x: 21, endPoint y: 131, distance: 367.1
click at [386, 169] on div "+ Add section" at bounding box center [381, 175] width 52 height 16
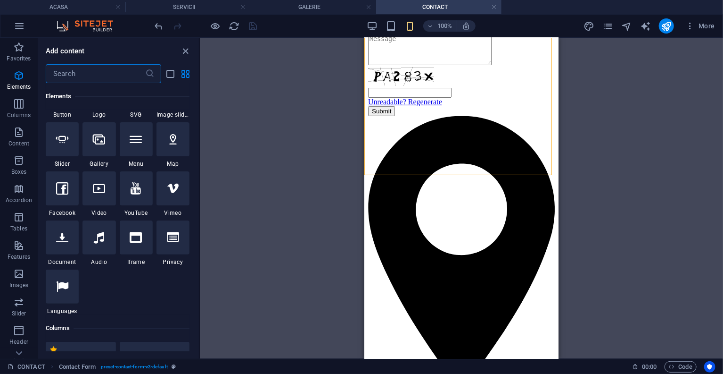
scroll to position [77, 0]
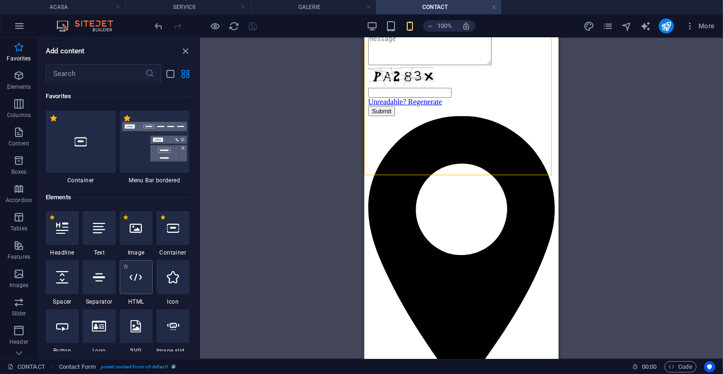
click at [130, 277] on icon at bounding box center [136, 277] width 12 height 12
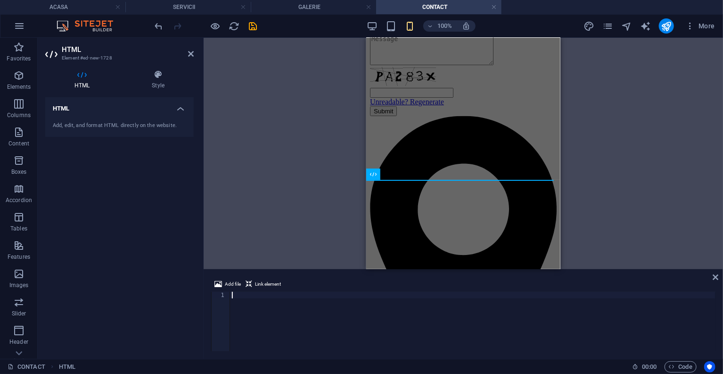
type textarea "<div class="elfsight-app-710db035-23dd-4815-bca2-0888a8b40953" data-elfsight-ap…"
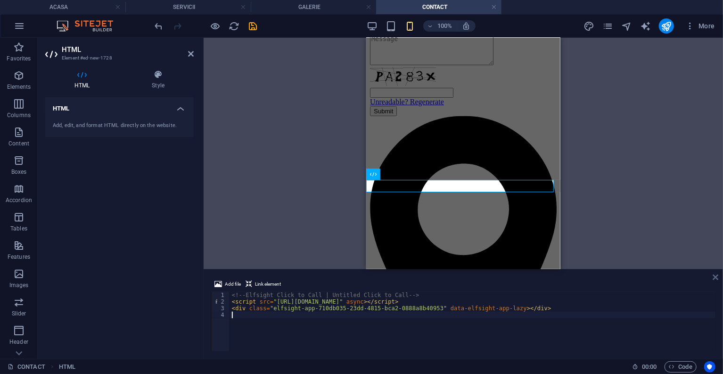
click at [714, 273] on icon at bounding box center [717, 277] width 6 height 8
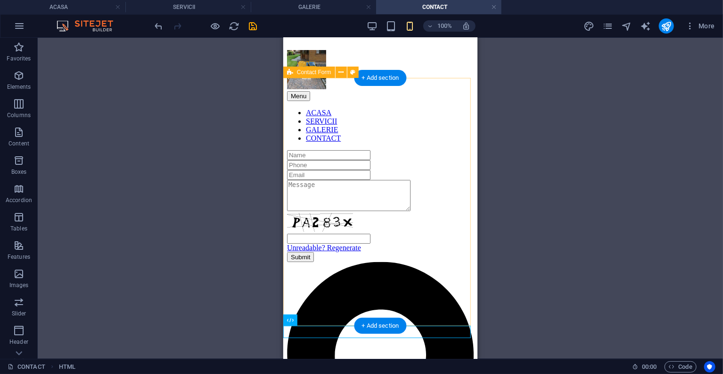
scroll to position [179, 0]
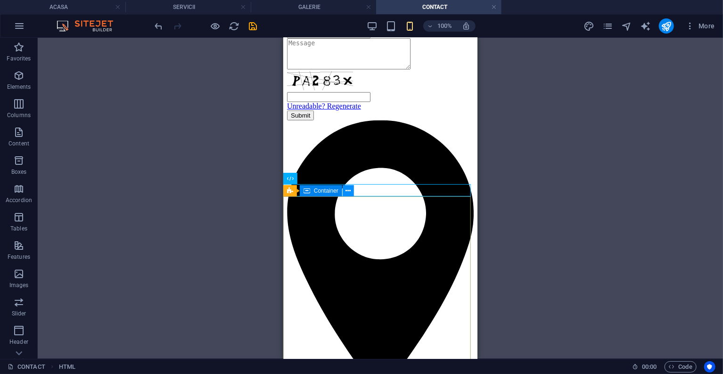
click at [348, 188] on icon at bounding box center [348, 191] width 5 height 10
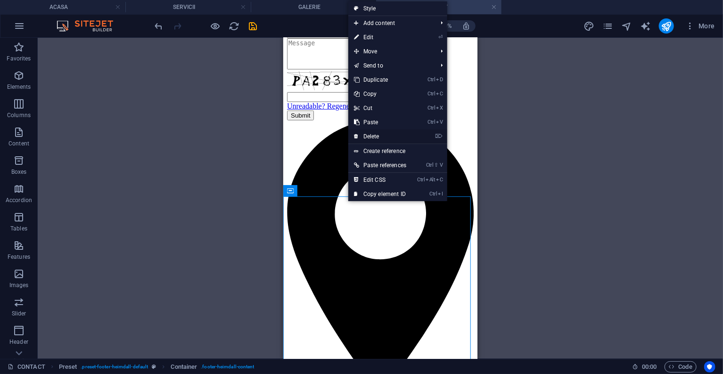
click at [373, 138] on link "⌦ Delete" at bounding box center [381, 136] width 64 height 14
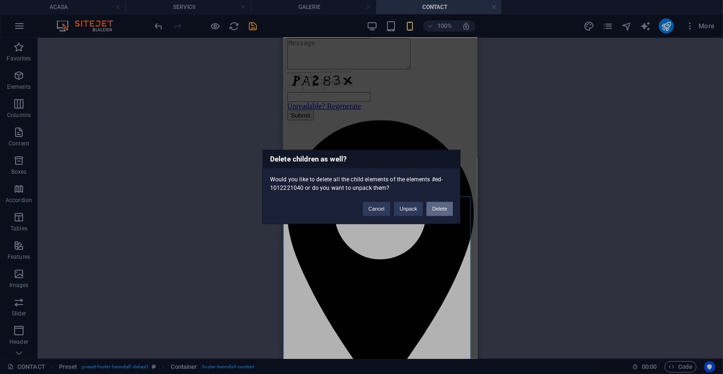
drag, startPoint x: 443, startPoint y: 205, endPoint x: 72, endPoint y: 139, distance: 377.0
click at [443, 205] on button "Delete" at bounding box center [440, 209] width 26 height 14
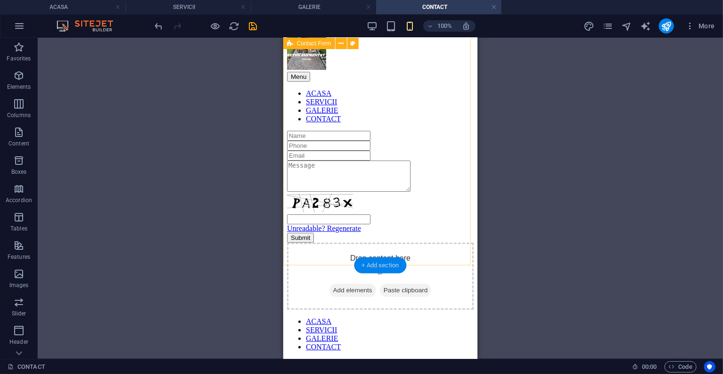
scroll to position [94, 0]
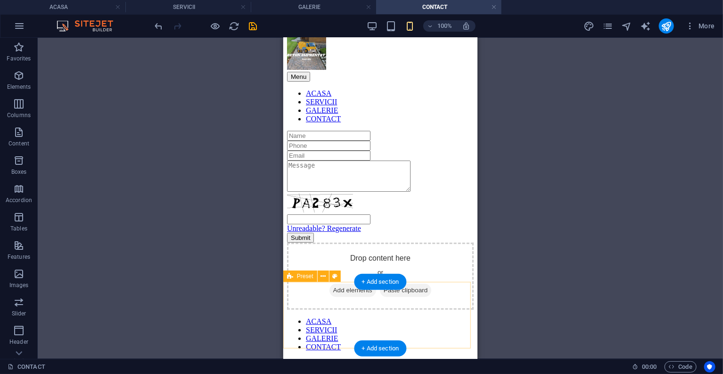
click at [438, 309] on div "Drop content here or Add elements Paste clipboard" at bounding box center [380, 275] width 187 height 67
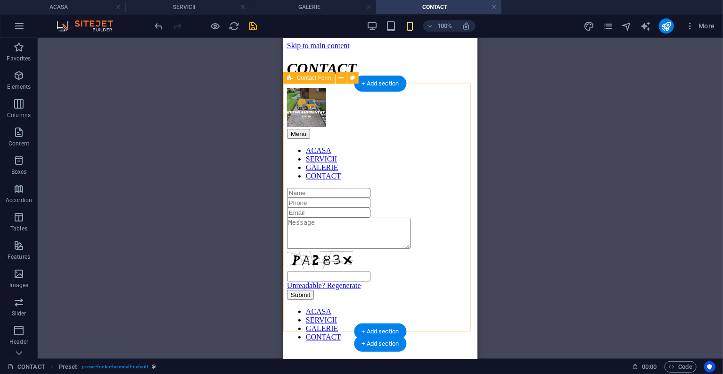
scroll to position [32, 0]
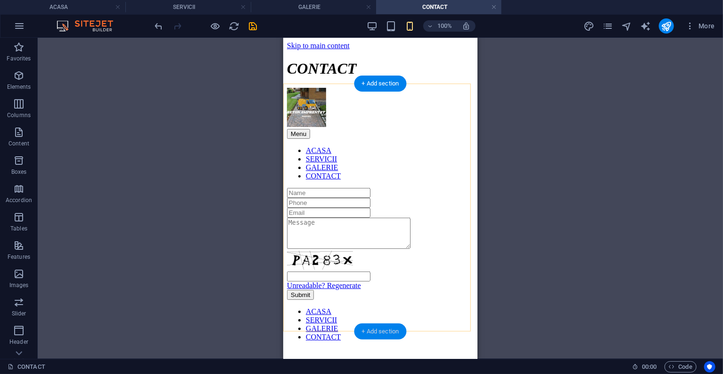
click at [396, 328] on div "+ Add section" at bounding box center [381, 331] width 52 height 16
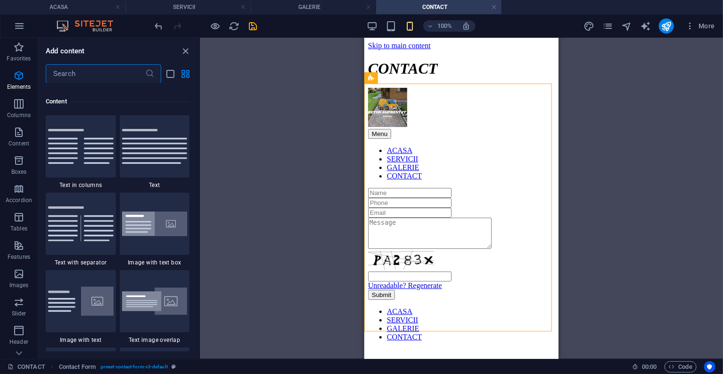
scroll to position [1728, 0]
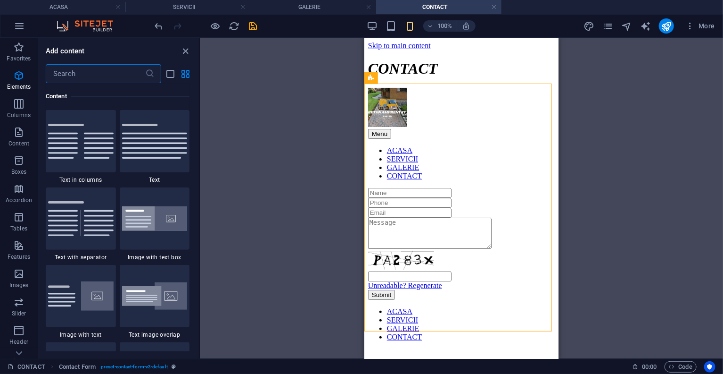
click at [91, 82] on input "text" at bounding box center [96, 73] width 100 height 19
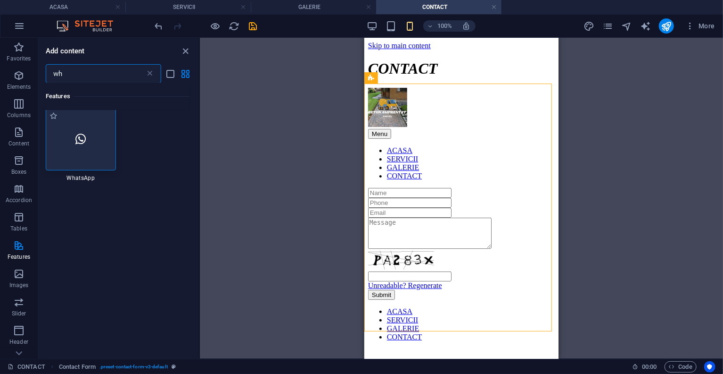
scroll to position [0, 0]
type input "wh"
click at [77, 138] on icon at bounding box center [80, 141] width 10 height 12
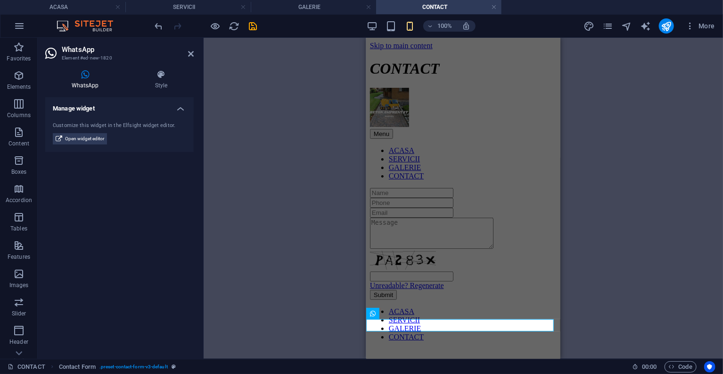
scroll to position [44, 0]
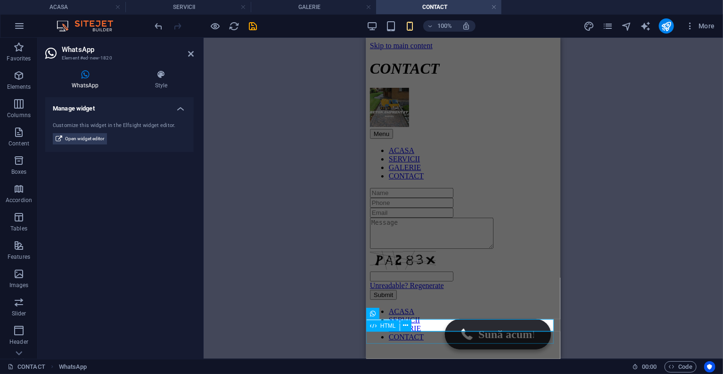
click at [467, 299] on div "Call Us Now +40 772154578 Free Click to Call button Sună acum! Sună acum! Panel…" at bounding box center [463, 299] width 187 height 0
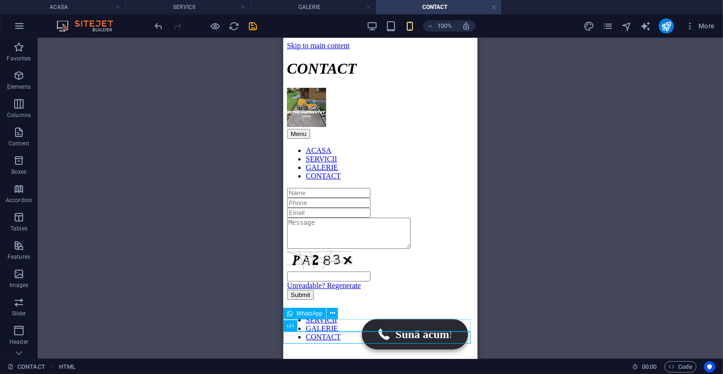
click at [337, 299] on div "Call Us Now +40 772154578 Free Click to Call button Sună acum! Sună acum! Panel…" at bounding box center [380, 299] width 187 height 0
click at [338, 299] on div "Call Us Now +40 772154578 Free Click to Call button Sună acum! Sună acum! Panel…" at bounding box center [380, 299] width 187 height 0
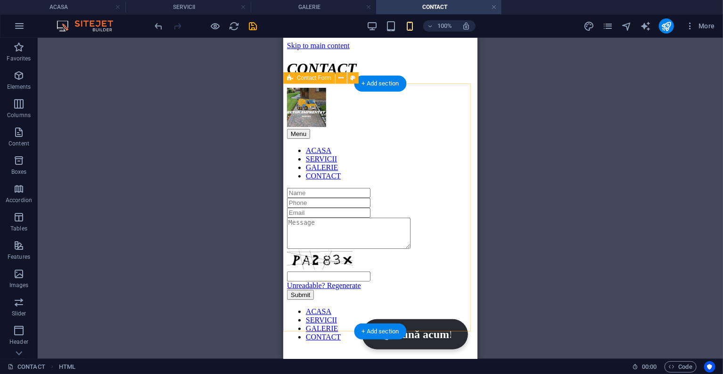
scroll to position [32, 0]
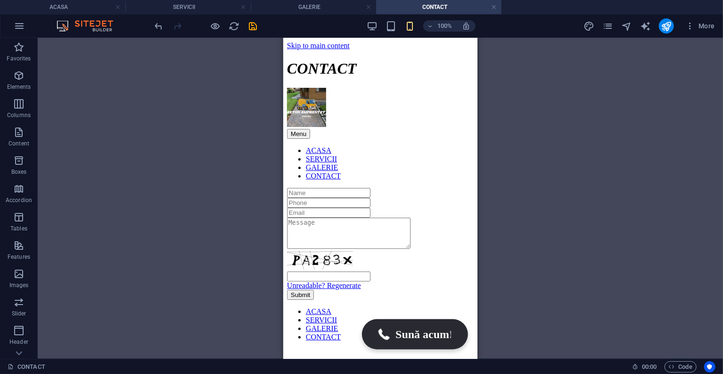
click at [574, 276] on div "H1 Menu Bar Menu Logo Contact Form Container Input Form Textarea Container Pres…" at bounding box center [381, 198] width 686 height 321
drag, startPoint x: 252, startPoint y: 25, endPoint x: 5, endPoint y: 67, distance: 250.7
click at [252, 25] on icon "save" at bounding box center [253, 26] width 11 height 11
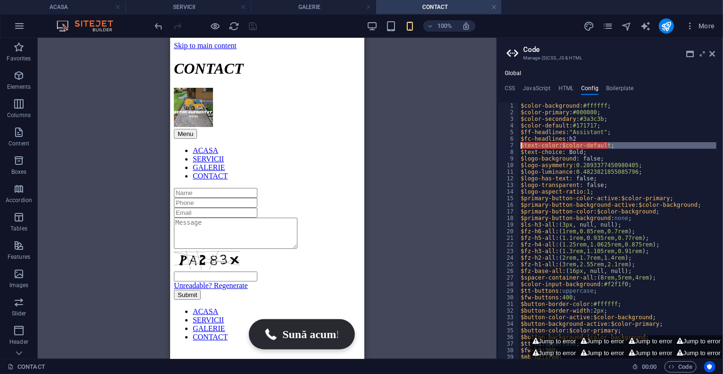
click at [623, 144] on div "$color-background : #ffffff ; $color-primary : #000000 ; $color-secondary : #3a…" at bounding box center [618, 230] width 198 height 256
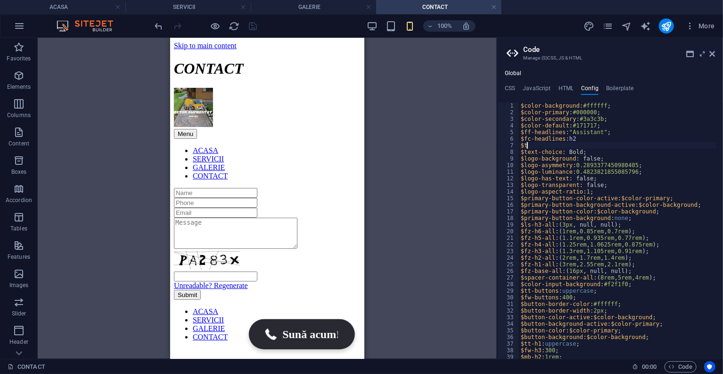
type textarea "$"
type textarea "$fc-headlines: h2"
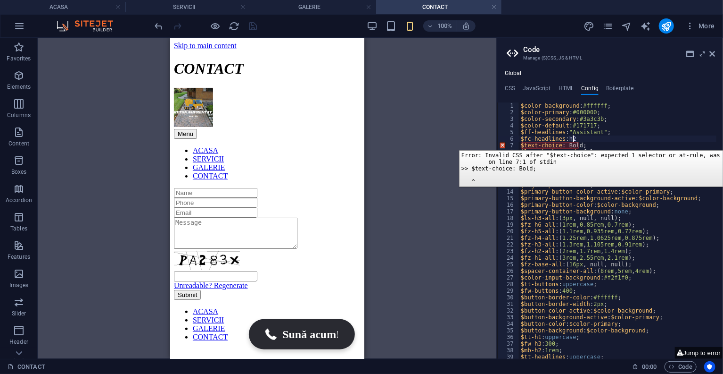
click at [504, 143] on div "7" at bounding box center [509, 145] width 22 height 7
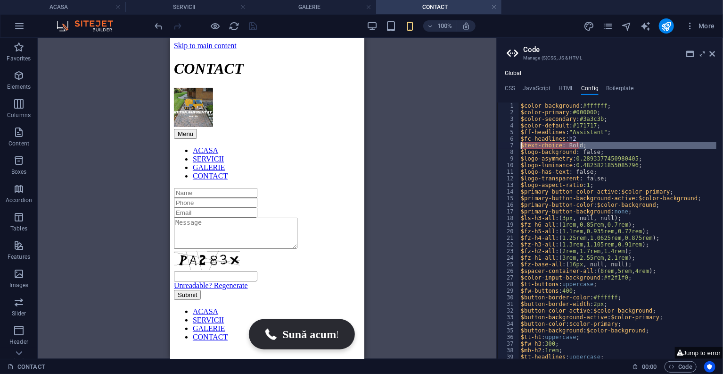
click at [591, 145] on div "$color-background : #ffffff ; $color-primary : #000000 ; $color-secondary : #3a…" at bounding box center [618, 230] width 198 height 256
type textarea "$"
type textarea "$fc-headlines: h2"
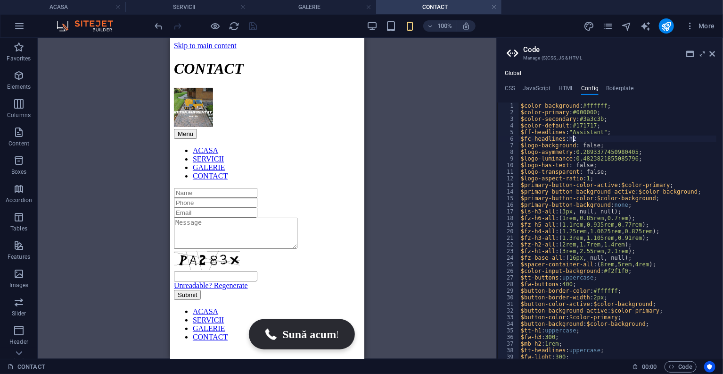
click at [548, 83] on div "Global CSS JavaScript HTML Config Boilerplate /*-------------------------------…" at bounding box center [611, 214] width 226 height 289
click at [254, 25] on icon "save" at bounding box center [253, 26] width 11 height 11
type textarea "$"
type textarea "$fc-headlines: h2"
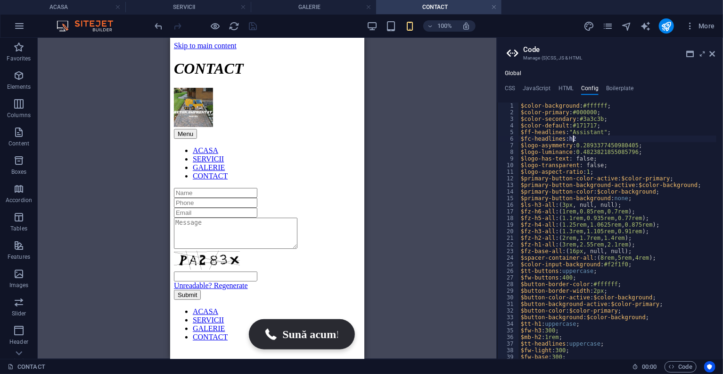
click at [252, 27] on div at bounding box center [206, 25] width 106 height 15
click at [252, 27] on icon "save" at bounding box center [253, 26] width 11 height 11
drag, startPoint x: 625, startPoint y: 144, endPoint x: 525, endPoint y: 146, distance: 100.0
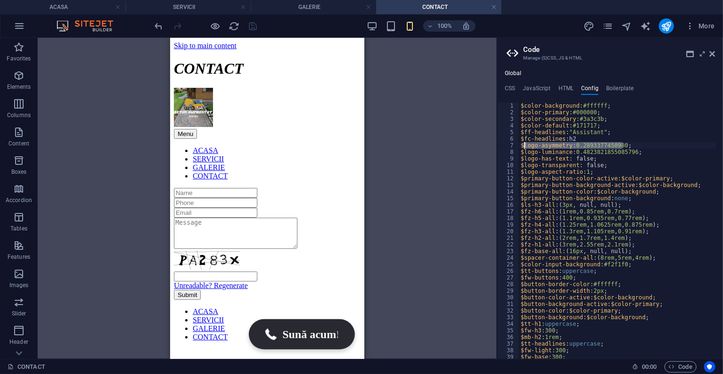
type textarea "$"
type textarea "$fc-headlines: h2"
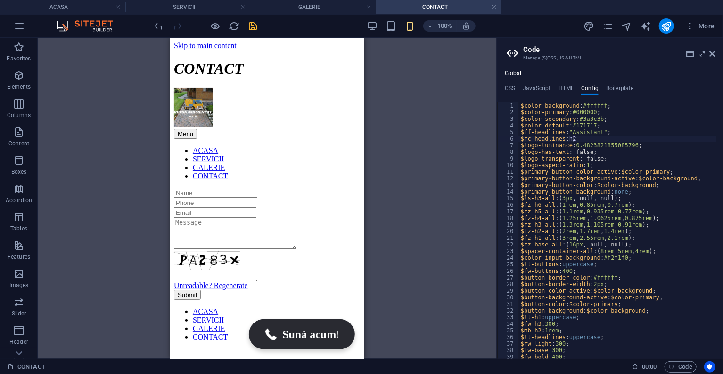
click at [253, 29] on div at bounding box center [206, 25] width 106 height 15
drag, startPoint x: 255, startPoint y: 27, endPoint x: 0, endPoint y: 12, distance: 254.6
click at [255, 27] on icon "save" at bounding box center [253, 26] width 11 height 11
type textarea "$"
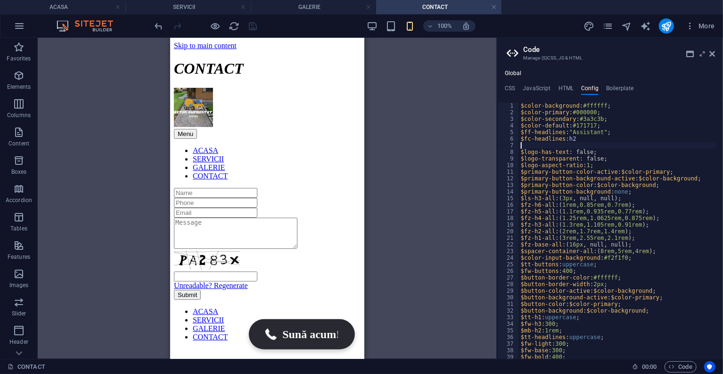
type textarea "$fc-headlines: h2"
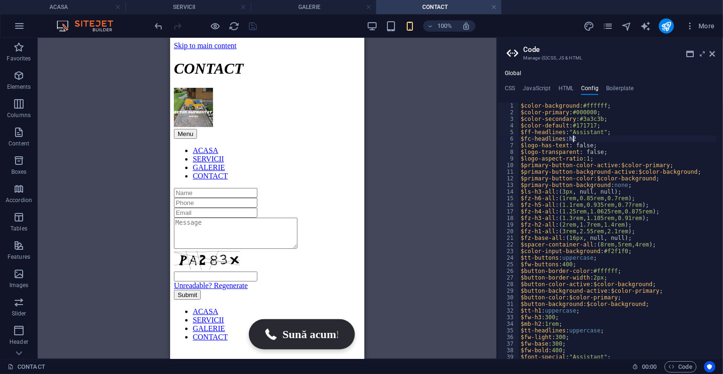
click at [254, 25] on div at bounding box center [206, 25] width 106 height 15
click at [254, 25] on icon "save" at bounding box center [253, 26] width 11 height 11
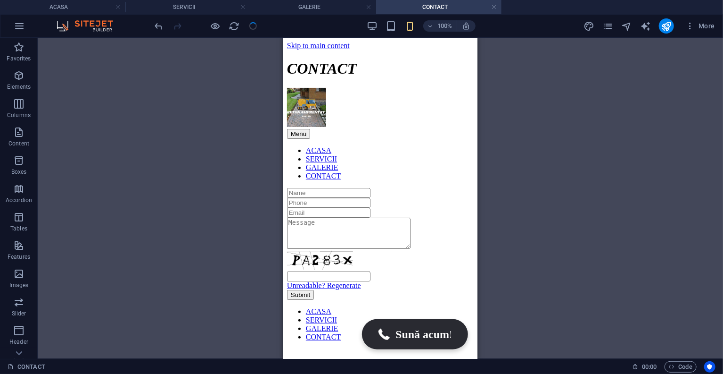
click at [254, 25] on div at bounding box center [206, 25] width 106 height 15
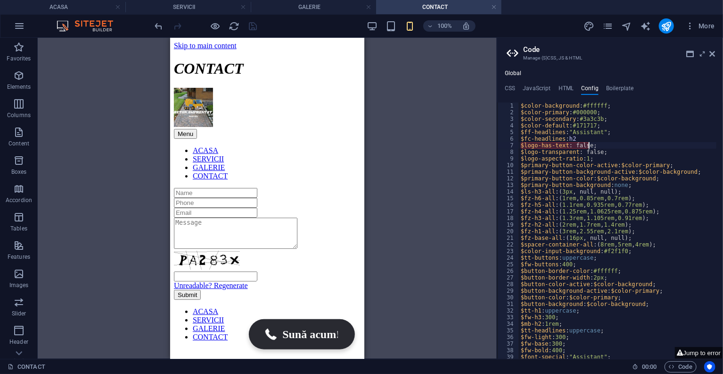
type textarea "$"
type textarea "$fc-headlines: h2"
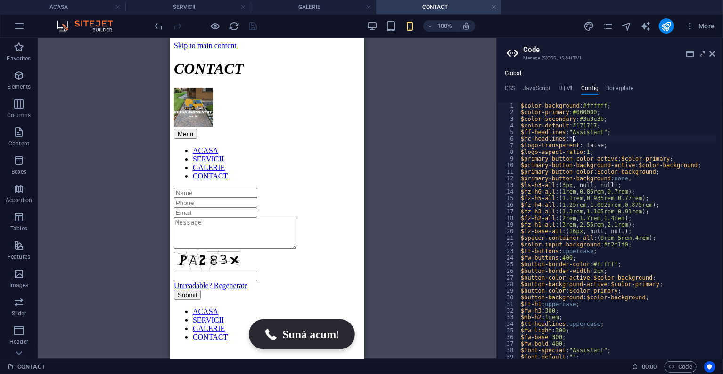
click at [245, 26] on div at bounding box center [206, 25] width 106 height 15
click at [249, 26] on icon "save" at bounding box center [253, 26] width 11 height 11
type textarea "$"
type textarea "$fc-headlines: h2"
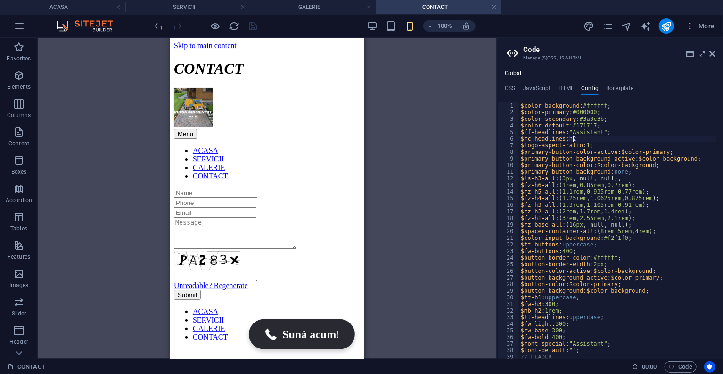
click at [252, 24] on div at bounding box center [206, 25] width 106 height 15
click at [252, 24] on icon "save" at bounding box center [253, 26] width 11 height 11
type textarea "$"
type textarea "$fc-headlines: h2"
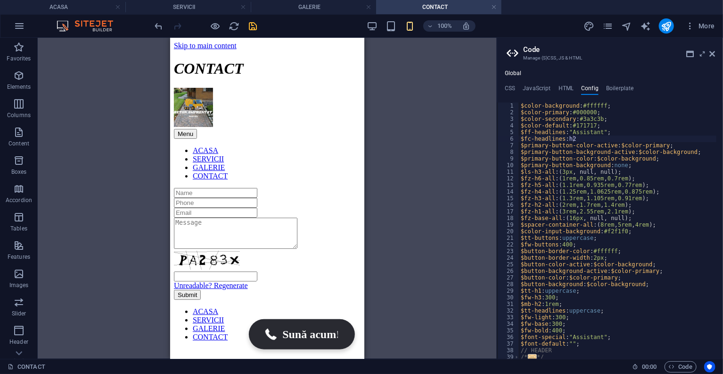
click at [255, 27] on div at bounding box center [206, 25] width 106 height 15
click at [255, 27] on icon "save" at bounding box center [253, 26] width 11 height 11
click at [255, 27] on div at bounding box center [206, 25] width 106 height 15
type textarea "$"
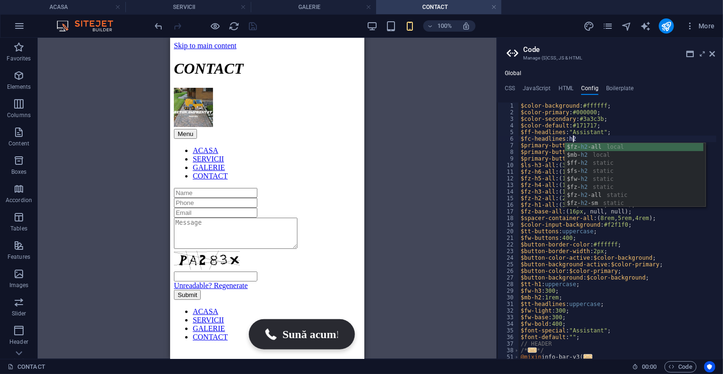
scroll to position [0, 6]
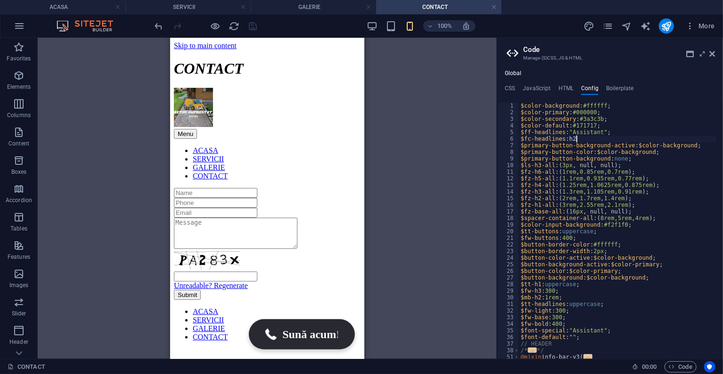
type textarea "$fc-headlines: h2"
click at [250, 27] on div at bounding box center [206, 25] width 106 height 15
click at [250, 27] on icon "save" at bounding box center [253, 26] width 11 height 11
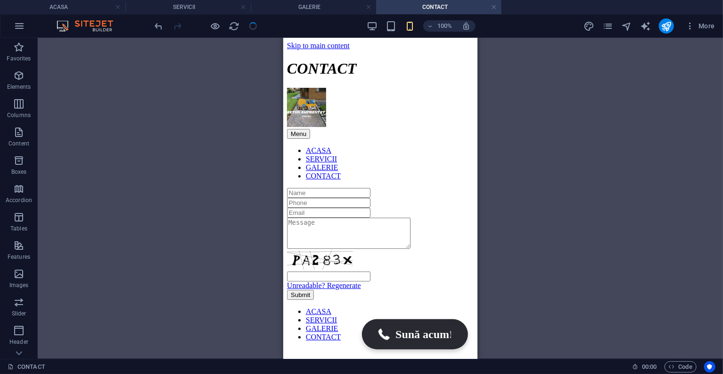
click at [250, 27] on div at bounding box center [206, 25] width 106 height 15
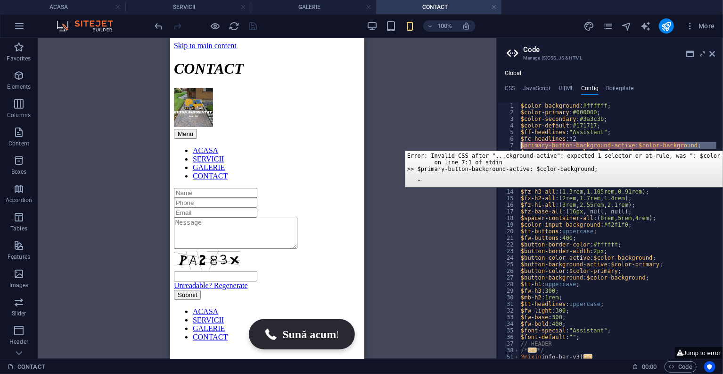
click at [502, 143] on div "7" at bounding box center [509, 145] width 22 height 7
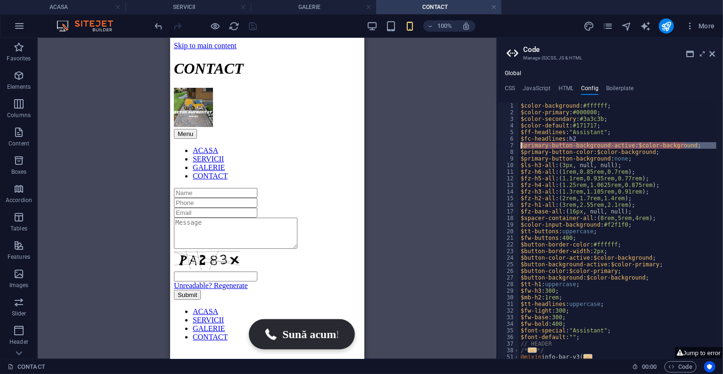
click at [690, 145] on div "$color-background : #ffffff ; $color-primary : #000000 ; $color-secondary : #3a…" at bounding box center [618, 230] width 198 height 256
type textarea "$"
type textarea "$fc-headlines: h2"
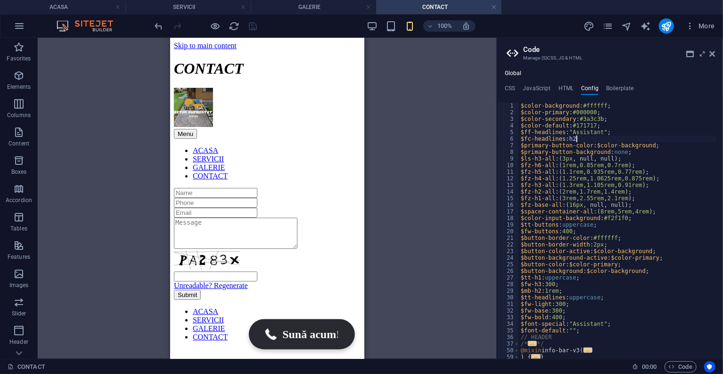
click at [254, 28] on div at bounding box center [206, 25] width 106 height 15
click at [251, 25] on icon "save" at bounding box center [253, 26] width 11 height 11
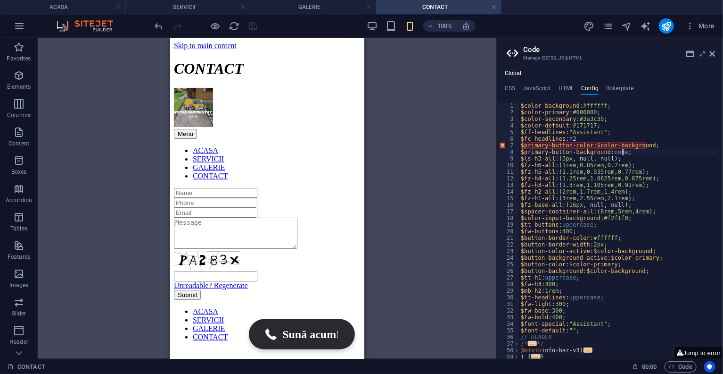
type textarea "$primary-button-color: $color-background;"
drag, startPoint x: 652, startPoint y: 144, endPoint x: 490, endPoint y: 143, distance: 162.7
click at [490, 143] on div "ACASA SERVICII GALERIE CONTACT Favorites Elements Columns Content Boxes Accordi…" at bounding box center [361, 198] width 723 height 321
type textarea "$fc-headlines: h2"
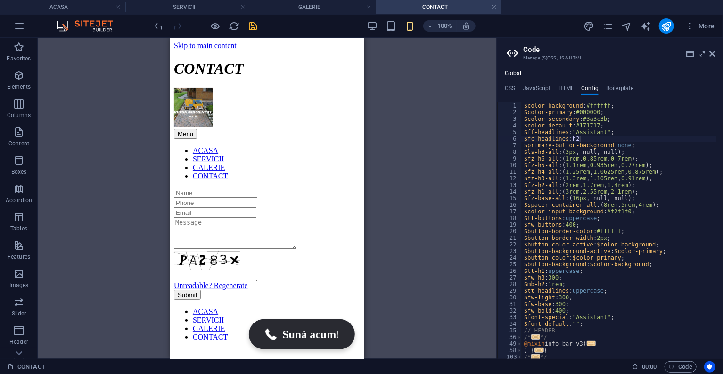
click at [250, 24] on div at bounding box center [206, 25] width 106 height 15
click at [250, 24] on icon "save" at bounding box center [253, 26] width 11 height 11
type textarea "$"
type textarea "$fc-headlines: h2"
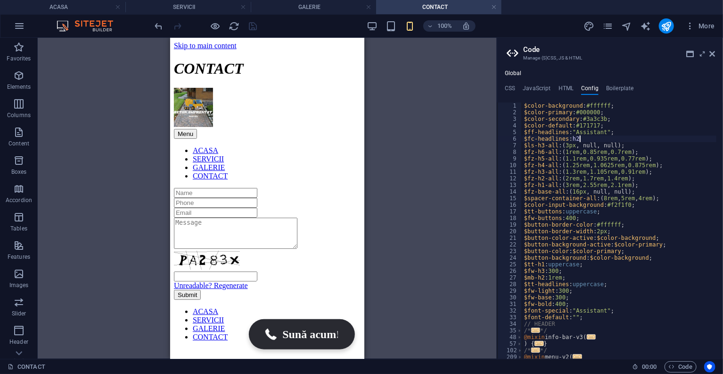
click at [252, 26] on div at bounding box center [206, 25] width 106 height 15
click at [252, 26] on icon "save" at bounding box center [253, 26] width 11 height 11
type textarea "$"
type textarea "$fc-headlines: h2"
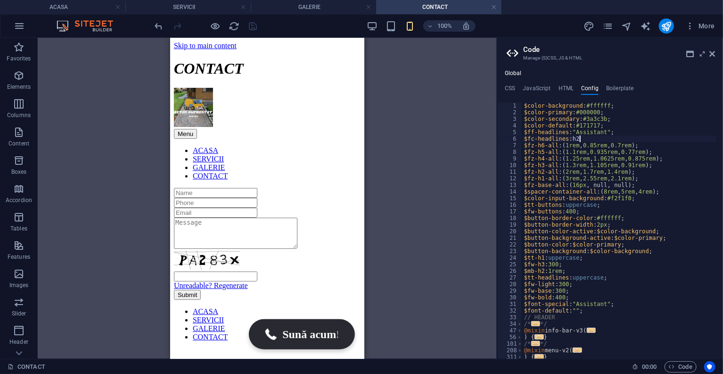
click at [252, 27] on div at bounding box center [206, 25] width 106 height 15
click at [252, 27] on icon "save" at bounding box center [253, 26] width 11 height 11
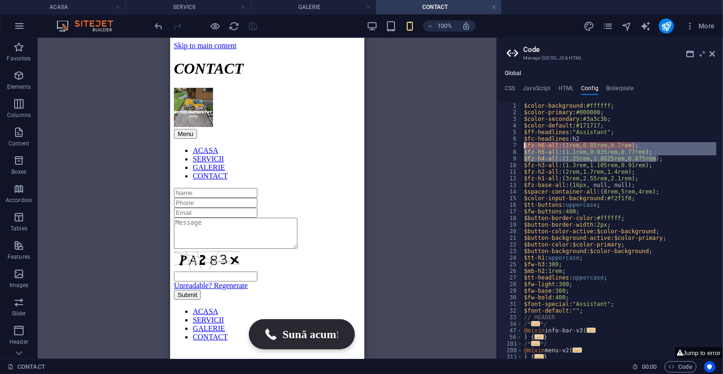
drag, startPoint x: 658, startPoint y: 157, endPoint x: 523, endPoint y: 142, distance: 136.2
type textarea "$fz-h6-all: (1rem, 0.85rem, 0.7rem); $fz-h5-all: (1.1rem, 0.935rem, 0.77rem);"
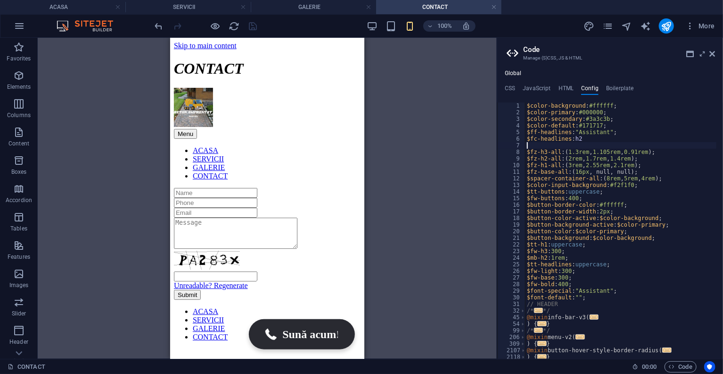
type textarea "$fc-headlines: h2"
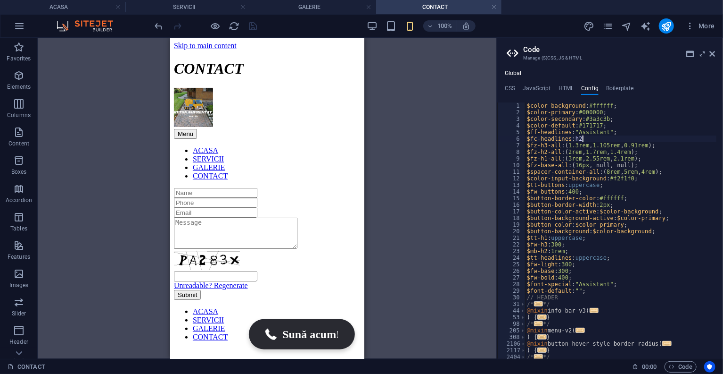
click at [250, 29] on div at bounding box center [206, 25] width 106 height 15
click at [250, 29] on icon "save" at bounding box center [253, 26] width 11 height 11
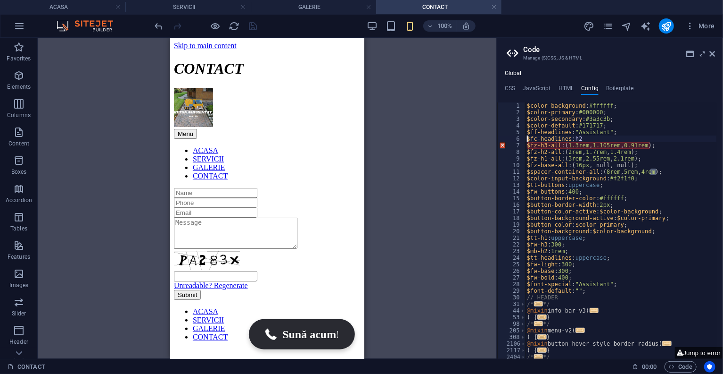
click at [525, 141] on div "6" at bounding box center [512, 138] width 28 height 7
type textarea "$ff-headlines: "Assistant";$fc-headlines: h2"
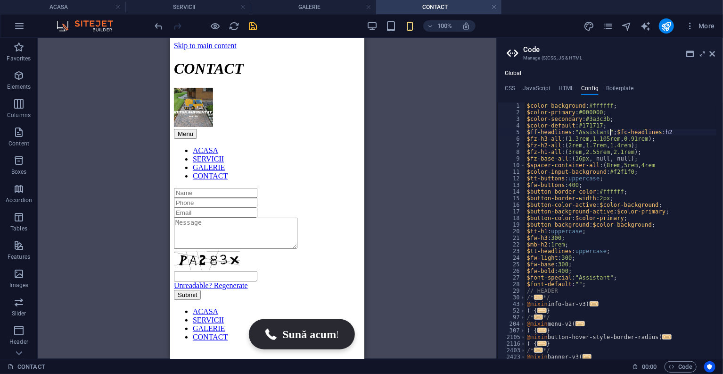
click at [254, 29] on icon "save" at bounding box center [253, 26] width 11 height 11
click at [254, 29] on div at bounding box center [206, 25] width 106 height 15
drag, startPoint x: 637, startPoint y: 155, endPoint x: 522, endPoint y: 142, distance: 115.3
click at [522, 142] on div "$fz-h3- 1 2 3 4 5 6 7 8 9 10 11 12 13 14 15 16 17 18 19 20 21 22 23 24 25 26 27…" at bounding box center [611, 230] width 226 height 256
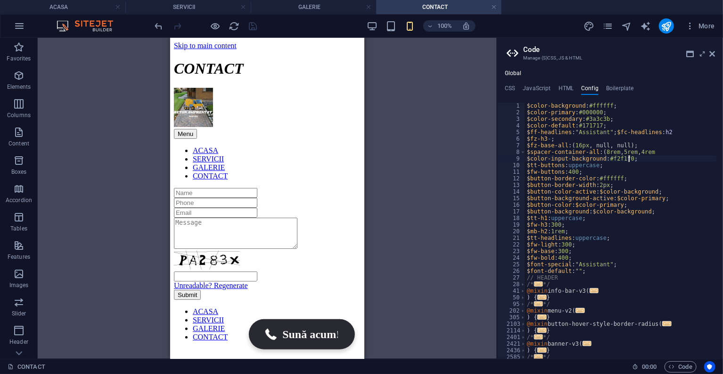
drag, startPoint x: 645, startPoint y: 152, endPoint x: 524, endPoint y: 139, distance: 121.4
click at [524, 139] on div "$spacer-container-all: (8rem, 5rem, 4rem 1 2 3 4 5 6 7 8 9 10 11 12 13 14 15 16…" at bounding box center [611, 230] width 226 height 256
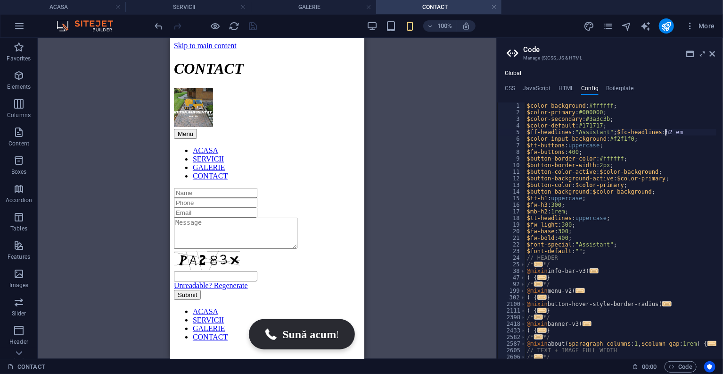
type textarea "$ff-headlines: "Assistant";$fc-headlines: h2"
click at [252, 25] on div at bounding box center [206, 25] width 106 height 15
click at [252, 25] on icon "save" at bounding box center [253, 26] width 11 height 11
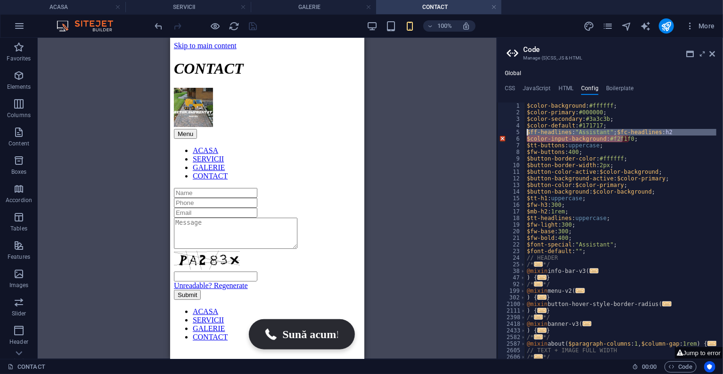
drag, startPoint x: 623, startPoint y: 137, endPoint x: 525, endPoint y: 134, distance: 98.6
click at [525, 134] on div "$color-input-background: #f2f1f0; 1 2 3 4 5 6 7 8 9 10 11 12 13 14 15 16 17 18 …" at bounding box center [611, 230] width 226 height 256
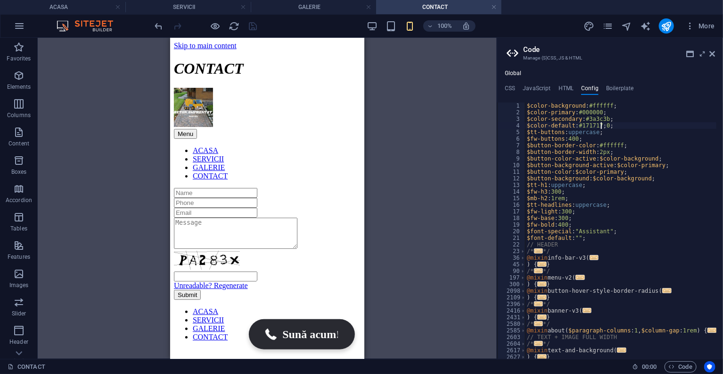
type textarea "$color-default: #171717"
click at [250, 24] on div at bounding box center [206, 25] width 106 height 15
click at [250, 24] on icon "save" at bounding box center [253, 26] width 11 height 11
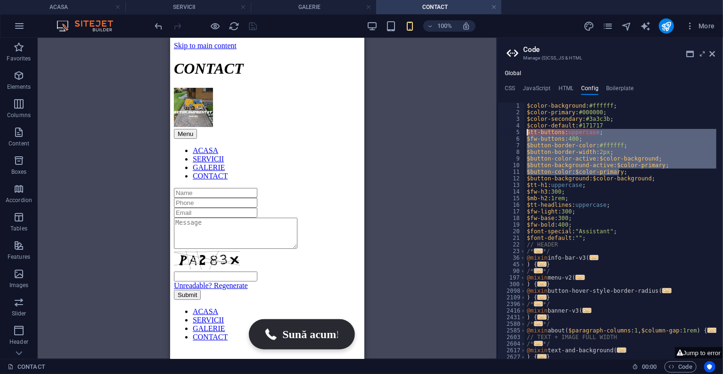
drag, startPoint x: 640, startPoint y: 170, endPoint x: 522, endPoint y: 131, distance: 124.2
click at [522, 131] on div "$tt-buttons: uppercase; 1 2 3 4 5 6 7 8 9 10 11 12 13 14 15 16 17 18 19 20 21 2…" at bounding box center [611, 230] width 226 height 256
type textarea "$tt-buttons: uppercase; $fw-buttons: 400;"
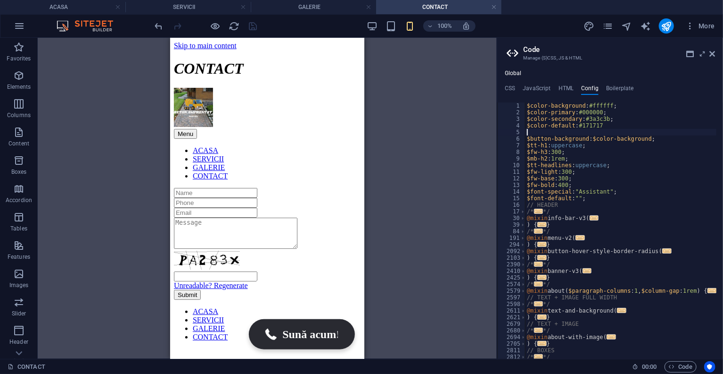
type textarea "$color-default: #171717"
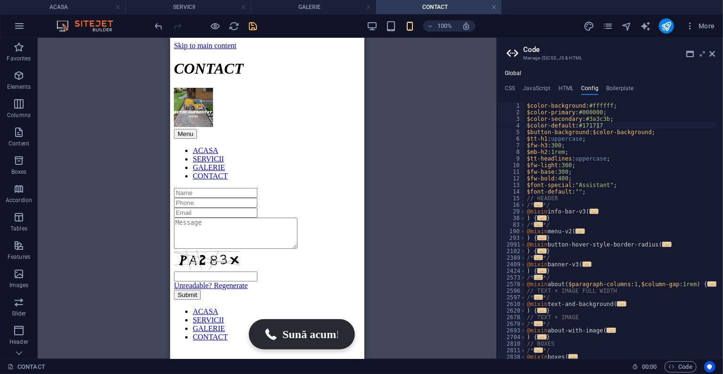
click at [256, 23] on div at bounding box center [206, 25] width 106 height 15
click at [256, 23] on icon "save" at bounding box center [253, 26] width 11 height 11
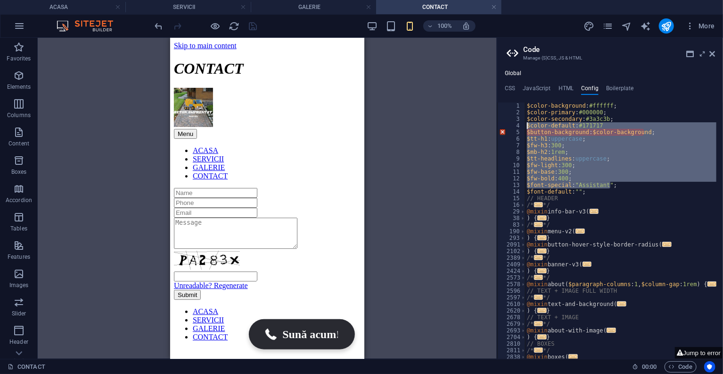
drag, startPoint x: 610, startPoint y: 185, endPoint x: 527, endPoint y: 127, distance: 101.0
type textarea "$color-default: #171717 $button-background: $color-background;"
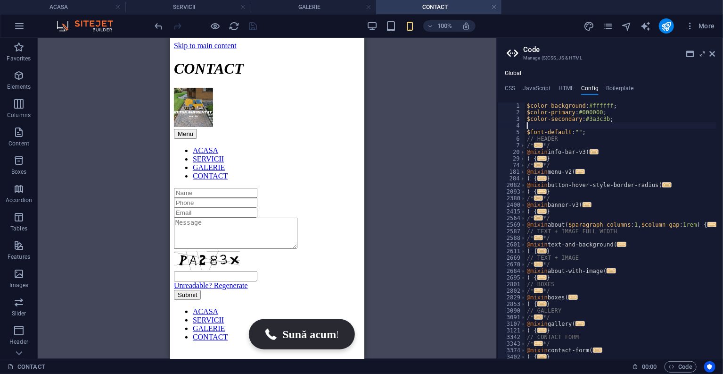
type textarea "$color-secondary: #3a3c3b;"
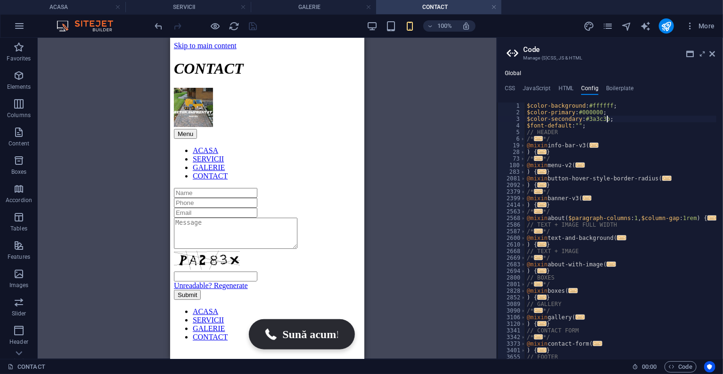
click at [251, 26] on div at bounding box center [206, 25] width 106 height 15
click at [251, 26] on icon "save" at bounding box center [253, 26] width 11 height 11
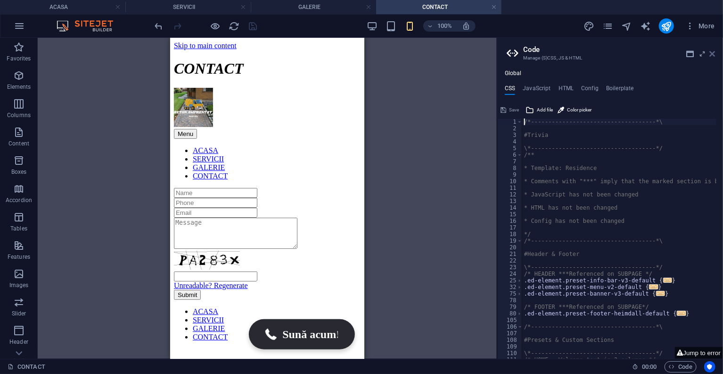
click at [711, 55] on icon at bounding box center [713, 54] width 6 height 8
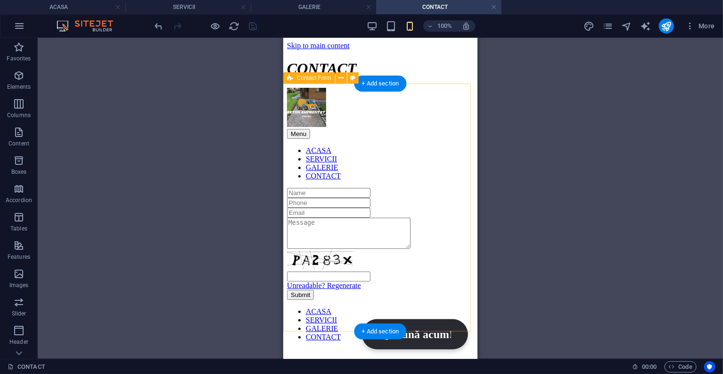
scroll to position [32, 0]
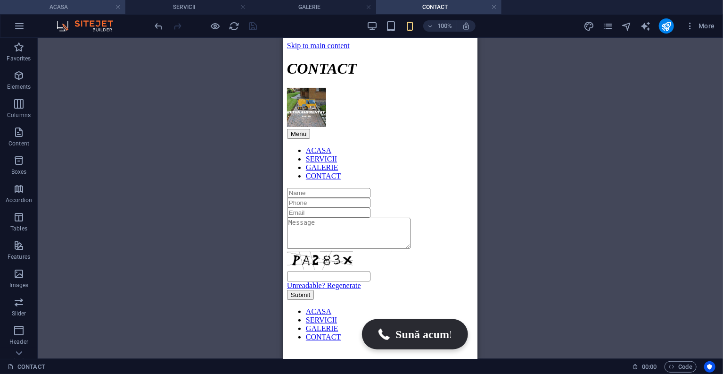
click at [90, 5] on h4 "ACASA" at bounding box center [62, 7] width 125 height 10
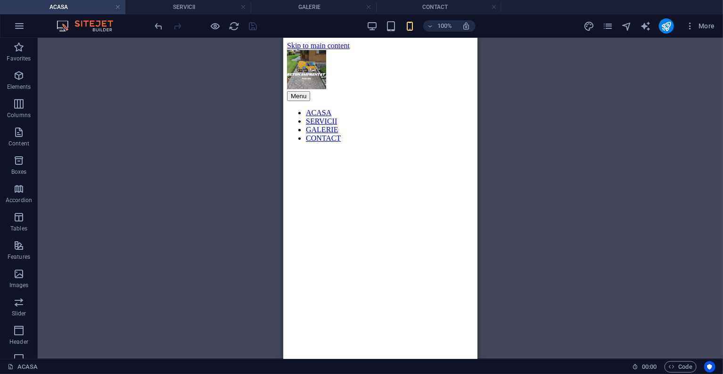
scroll to position [1945, 0]
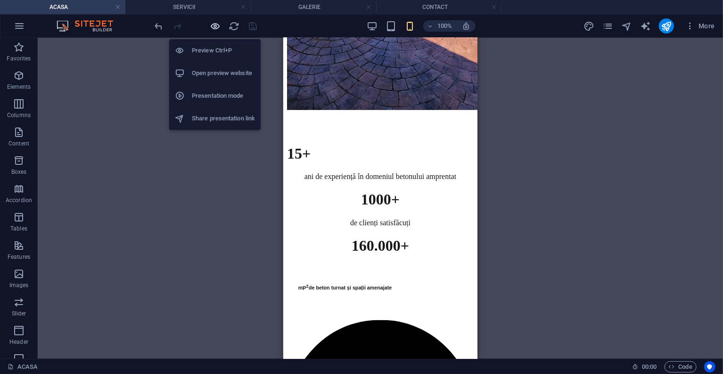
click at [216, 28] on icon "button" at bounding box center [215, 26] width 11 height 11
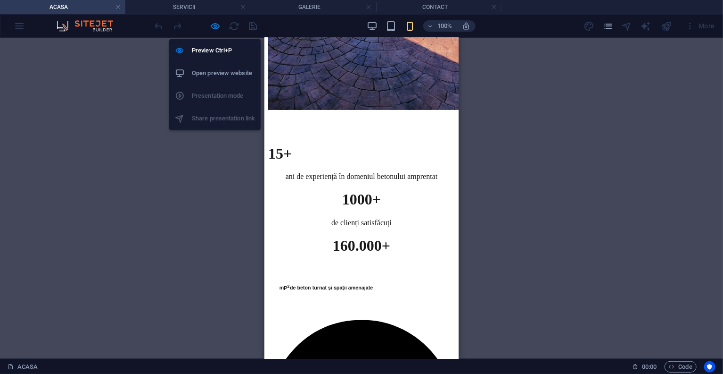
click at [216, 70] on h6 "Open preview website" at bounding box center [223, 72] width 63 height 11
click at [213, 24] on icon "button" at bounding box center [215, 26] width 11 height 11
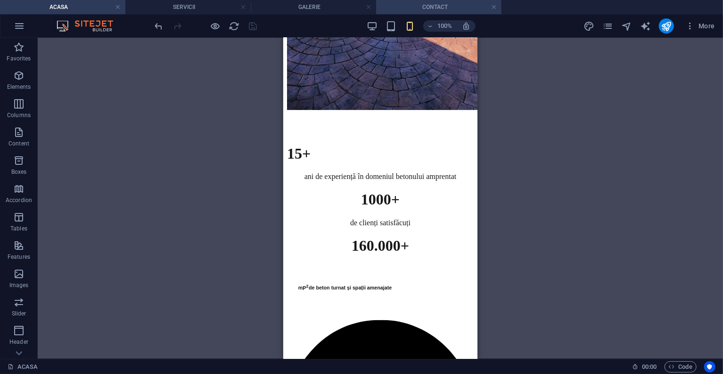
click at [447, 2] on h4 "CONTACT" at bounding box center [438, 7] width 125 height 10
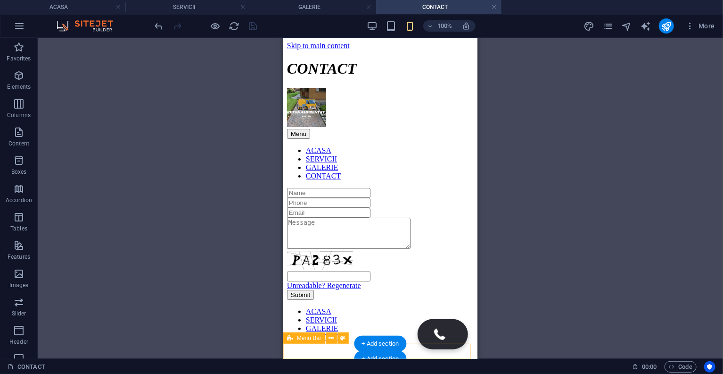
click at [338, 341] on div "ACASA SERVICII GALERIE CONTACT" at bounding box center [380, 324] width 187 height 34
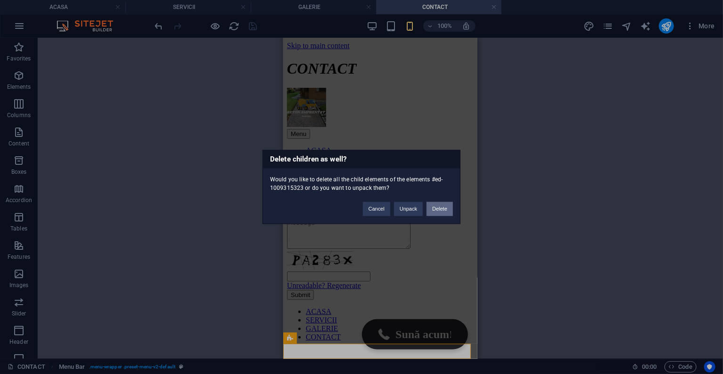
drag, startPoint x: 443, startPoint y: 205, endPoint x: 160, endPoint y: 167, distance: 285.0
click at [443, 205] on button "Delete" at bounding box center [440, 209] width 26 height 14
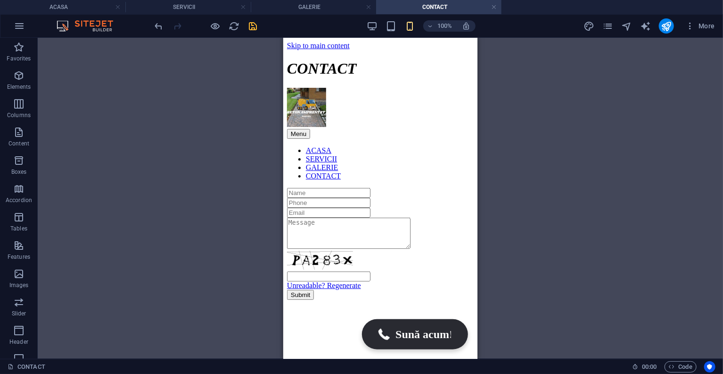
drag, startPoint x: 468, startPoint y: 175, endPoint x: 466, endPoint y: 184, distance: 9.7
click at [467, 187] on div "Unreadable? Regenerate Submit" at bounding box center [380, 243] width 187 height 112
drag, startPoint x: 466, startPoint y: 184, endPoint x: 463, endPoint y: 196, distance: 12.1
click at [465, 187] on div "Unreadable? Regenerate Submit" at bounding box center [380, 243] width 187 height 112
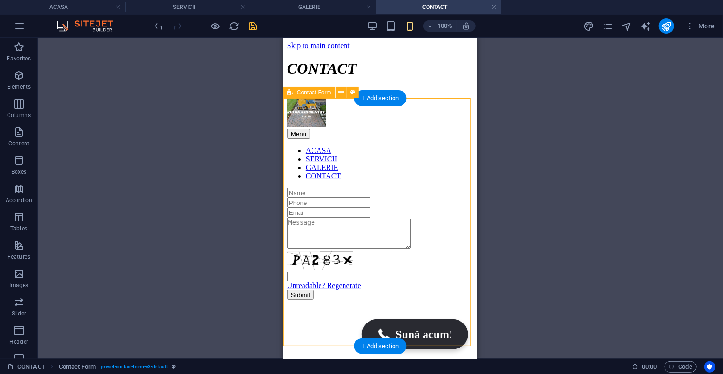
drag, startPoint x: 463, startPoint y: 196, endPoint x: 462, endPoint y: 206, distance: 9.9
click at [462, 206] on div "Unreadable? Regenerate Submit" at bounding box center [380, 243] width 187 height 112
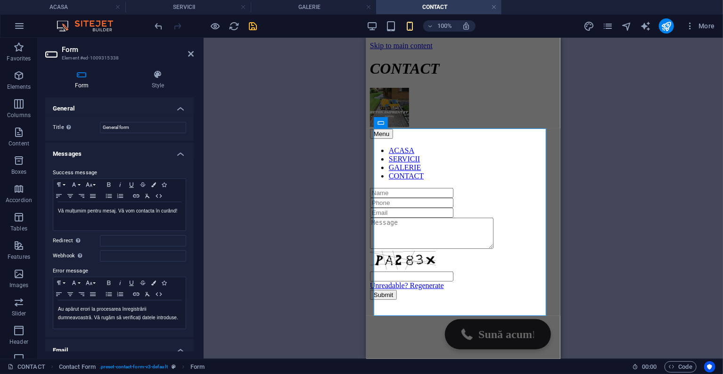
click at [195, 55] on aside "Form Element #ed-1009315338 Form Style General Title Define a name for the form…" at bounding box center [121, 198] width 166 height 321
click at [186, 53] on h2 "Form" at bounding box center [128, 49] width 132 height 8
click at [190, 52] on icon at bounding box center [191, 54] width 6 height 8
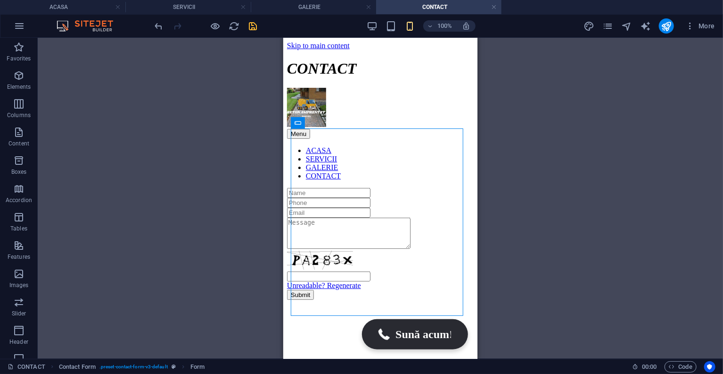
drag, startPoint x: 474, startPoint y: 266, endPoint x: 773, endPoint y: 351, distance: 309.8
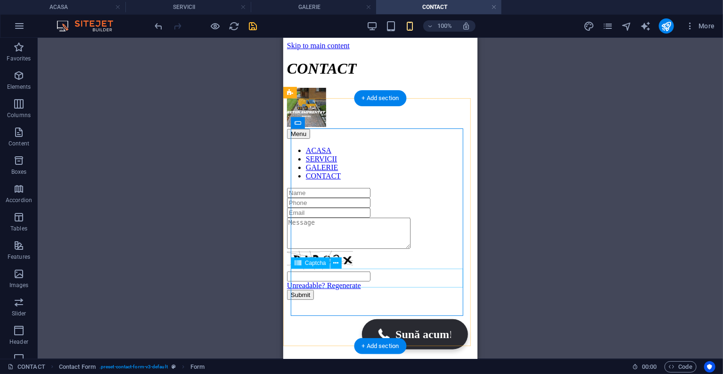
scroll to position [0, 0]
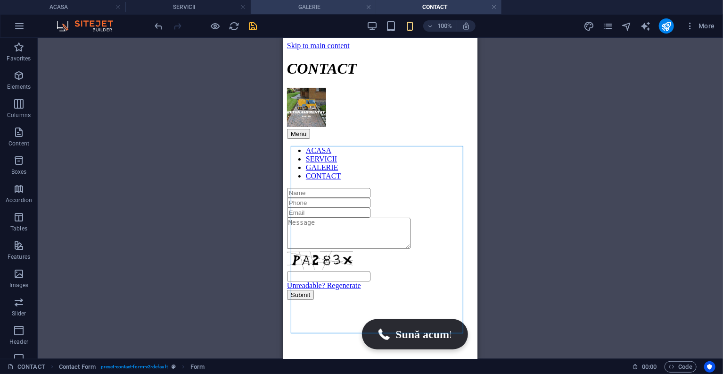
click at [326, 12] on li "GALERIE" at bounding box center [313, 7] width 125 height 14
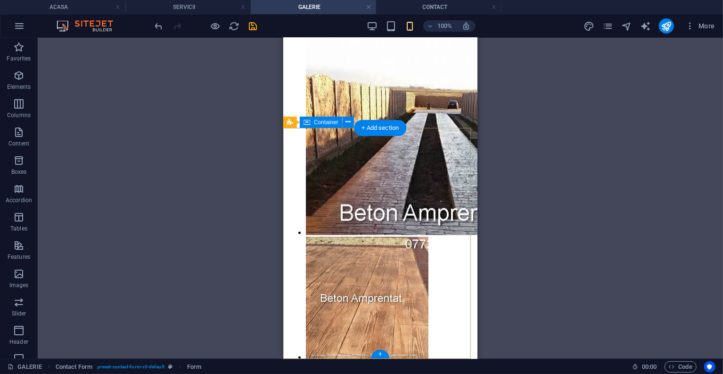
scroll to position [266, 0]
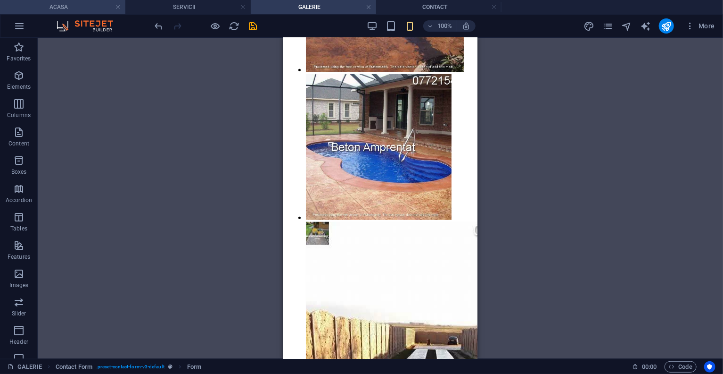
click at [90, 2] on h4 "ACASA" at bounding box center [62, 7] width 125 height 10
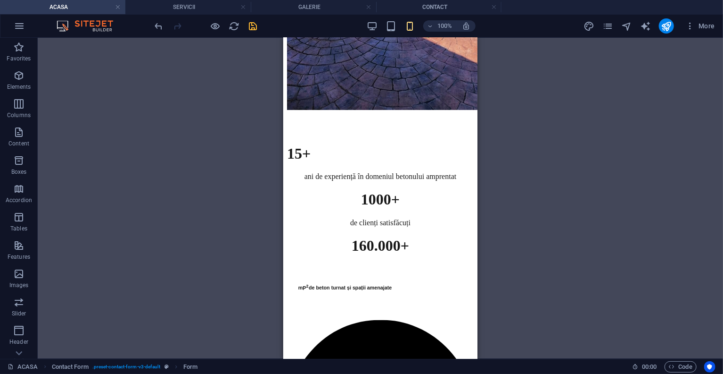
click at [257, 26] on icon "save" at bounding box center [253, 26] width 11 height 11
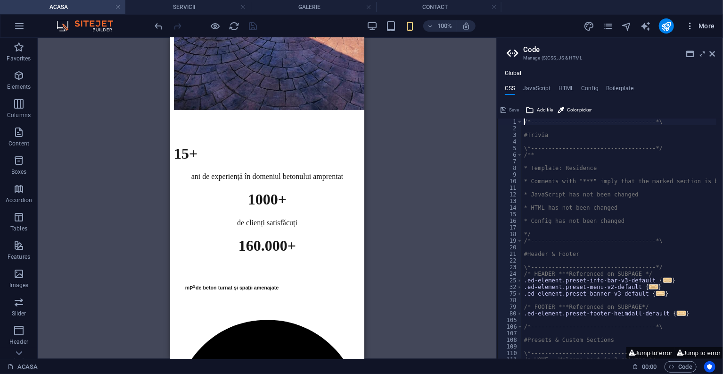
click at [694, 28] on icon "button" at bounding box center [690, 25] width 9 height 9
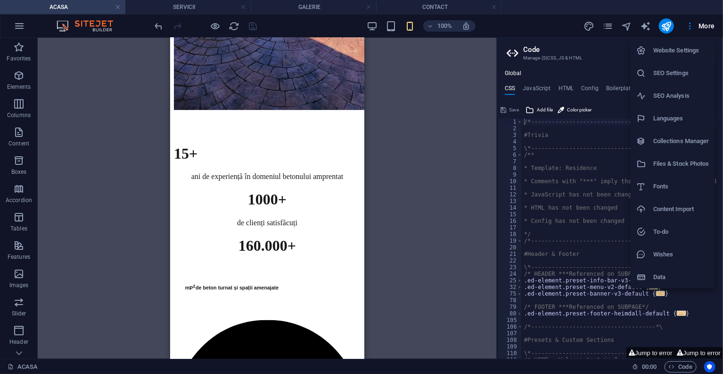
click at [694, 28] on div at bounding box center [361, 187] width 723 height 374
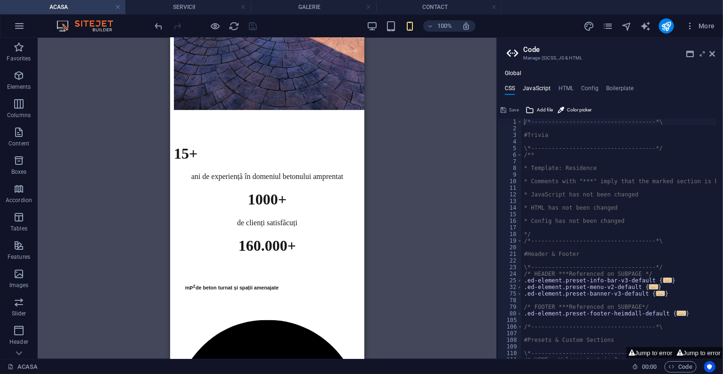
click at [543, 87] on h4 "JavaScript" at bounding box center [537, 90] width 28 height 10
type textarea "/* JS for preset "Menu V2" */"
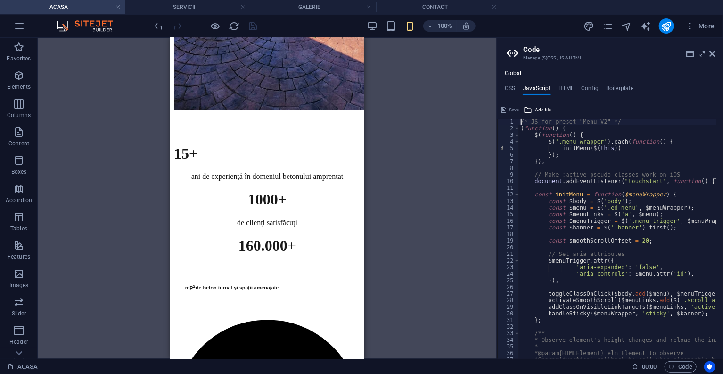
click at [571, 82] on div "Global CSS JavaScript HTML Config Boilerplate /*-------------------------------…" at bounding box center [611, 214] width 226 height 289
click at [582, 86] on h4 "Config" at bounding box center [590, 90] width 17 height 10
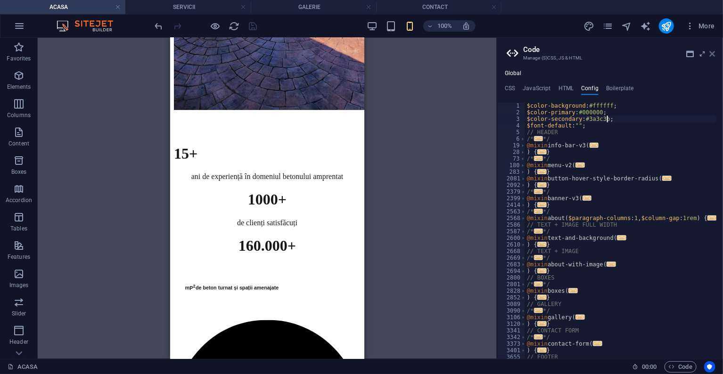
click at [713, 53] on icon at bounding box center [713, 54] width 6 height 8
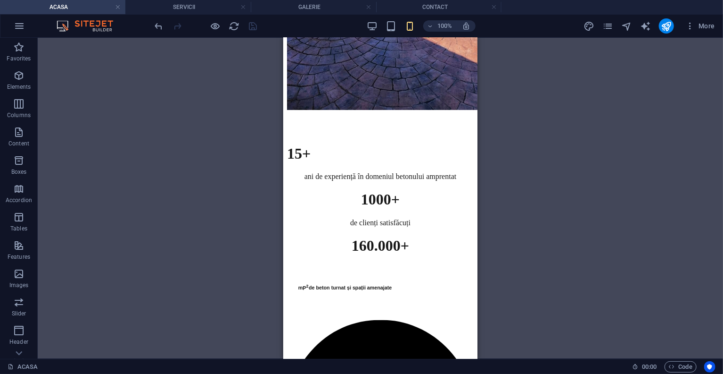
click at [659, 22] on div at bounding box center [666, 25] width 15 height 15
click at [665, 24] on icon "publish" at bounding box center [666, 26] width 11 height 11
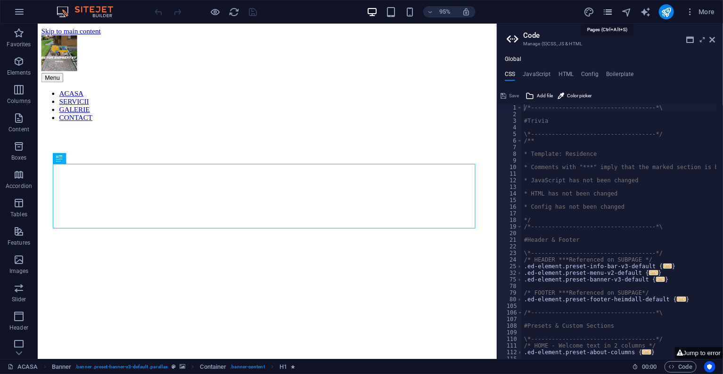
click at [606, 12] on icon "pages" at bounding box center [608, 12] width 11 height 11
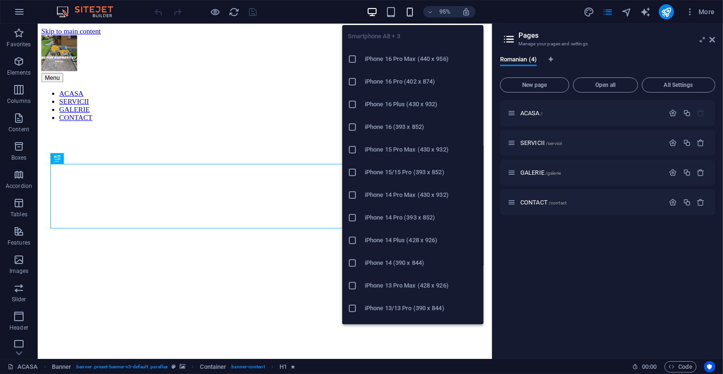
click at [411, 9] on icon "button" at bounding box center [410, 12] width 11 height 11
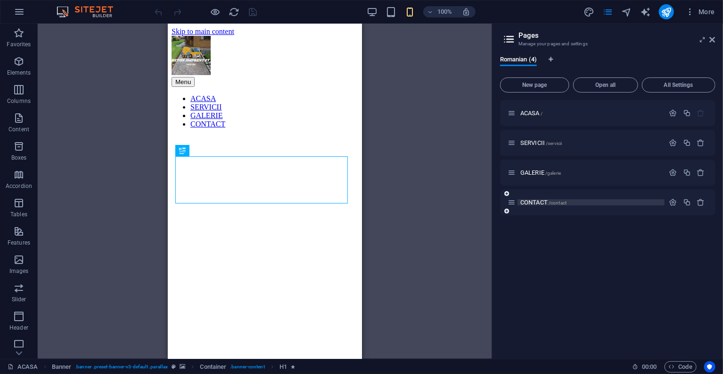
click at [539, 200] on span "CONTACT /contact" at bounding box center [544, 202] width 46 height 7
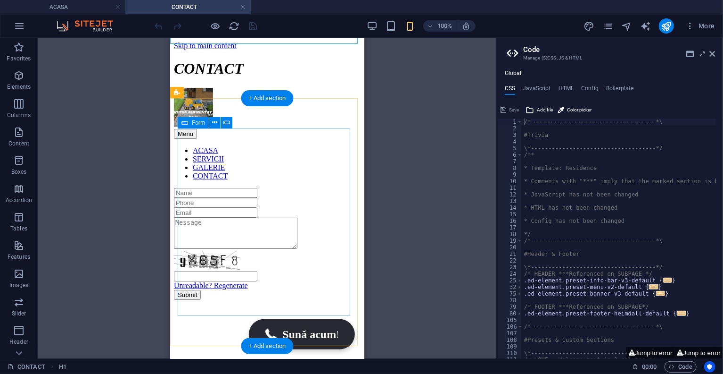
scroll to position [65, 0]
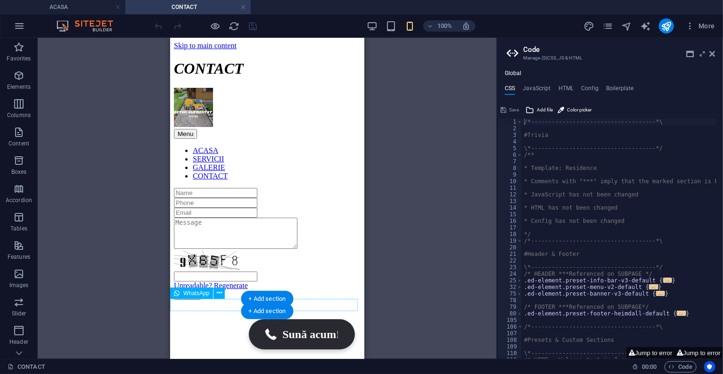
click at [310, 299] on div "Call Us Now +40 772154578 Free Click to Call button Sună acum! Sună acum! Panel…" at bounding box center [267, 299] width 187 height 0
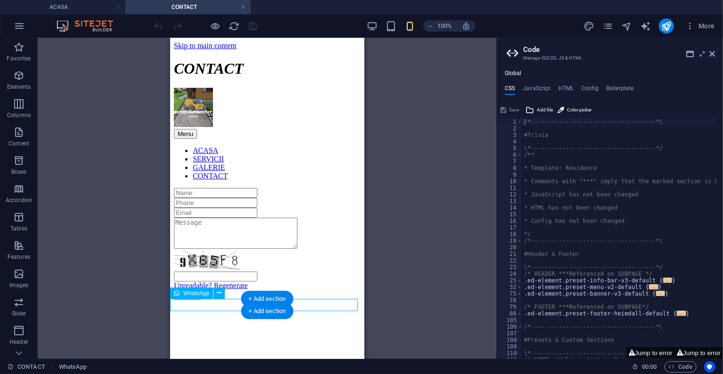
scroll to position [5, 0]
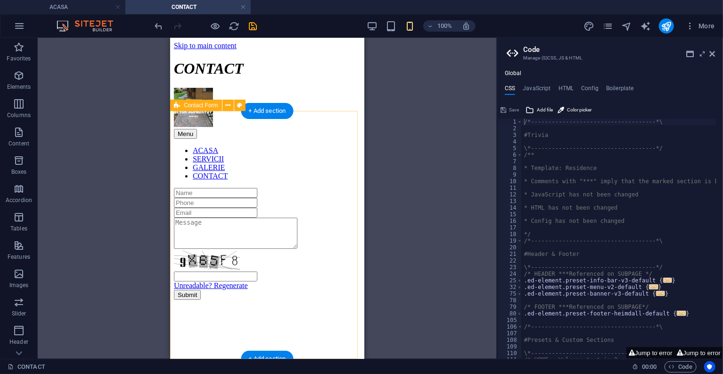
click at [312, 299] on div "Unreadable? Regenerate Submit" at bounding box center [267, 243] width 187 height 112
click at [316, 299] on div "Unreadable? Regenerate Submit" at bounding box center [267, 243] width 187 height 112
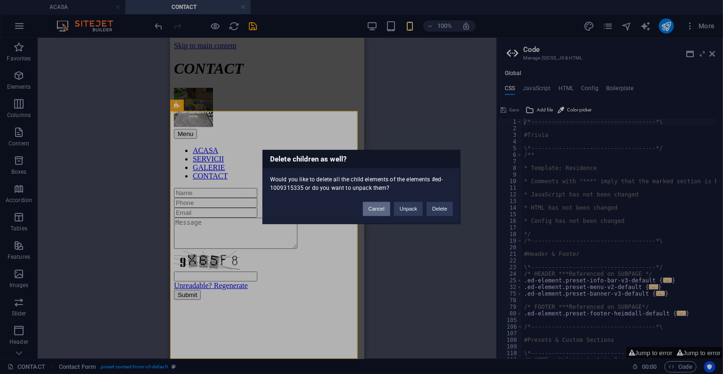
click at [385, 209] on button "Cancel" at bounding box center [376, 209] width 27 height 14
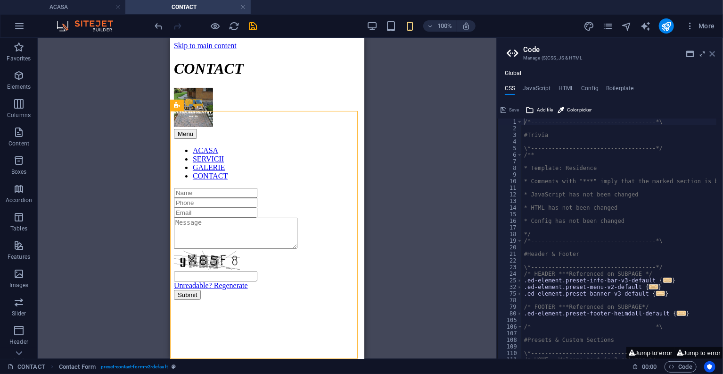
click at [713, 51] on icon at bounding box center [713, 54] width 6 height 8
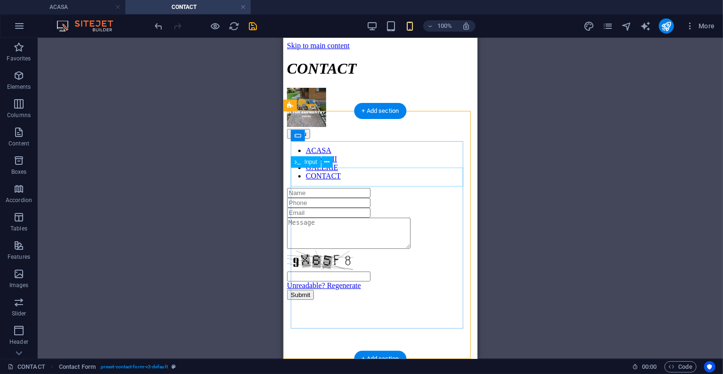
scroll to position [0, 0]
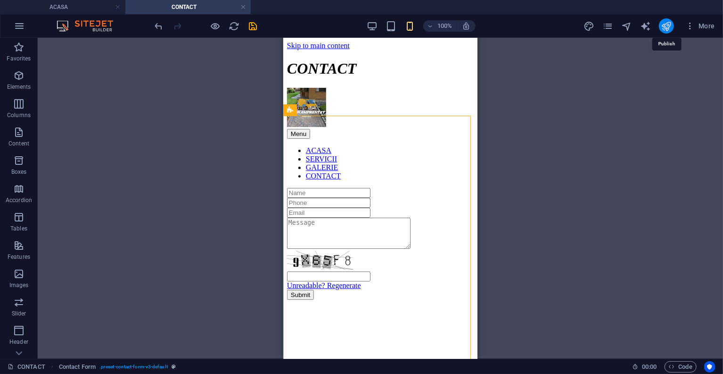
click at [669, 30] on icon "publish" at bounding box center [666, 26] width 11 height 11
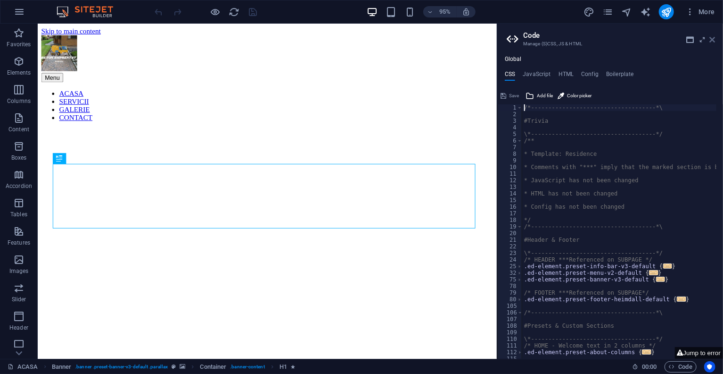
click at [715, 40] on icon at bounding box center [713, 40] width 6 height 8
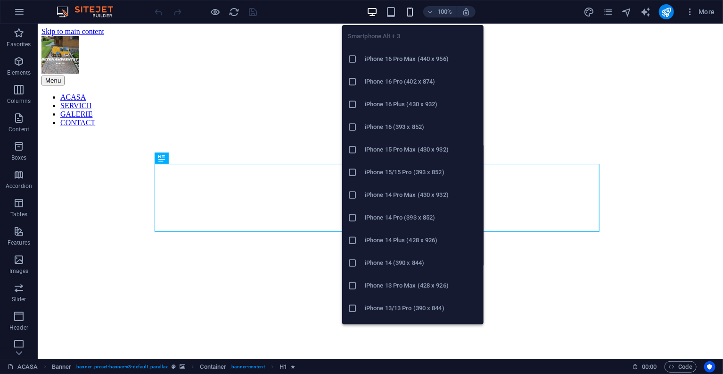
click at [407, 8] on icon "button" at bounding box center [410, 12] width 11 height 11
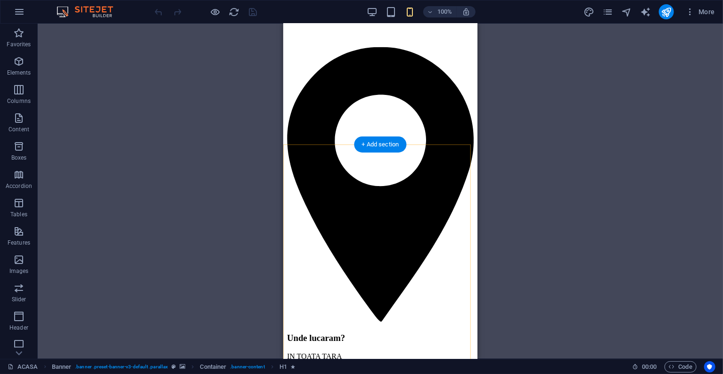
scroll to position [2075, 0]
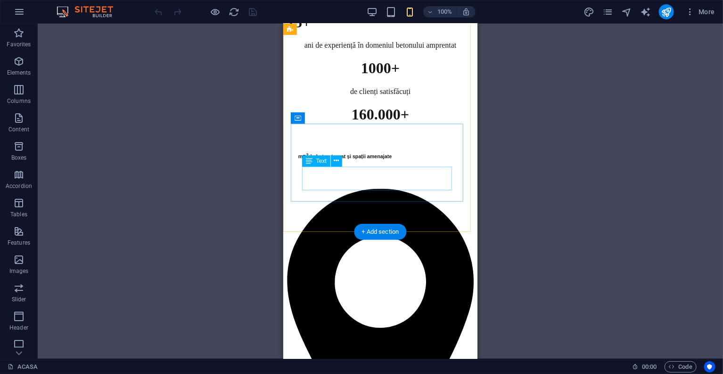
click at [382, 176] on div "m P 2 de beton turnat și spații amenajate" at bounding box center [380, 155] width 187 height 42
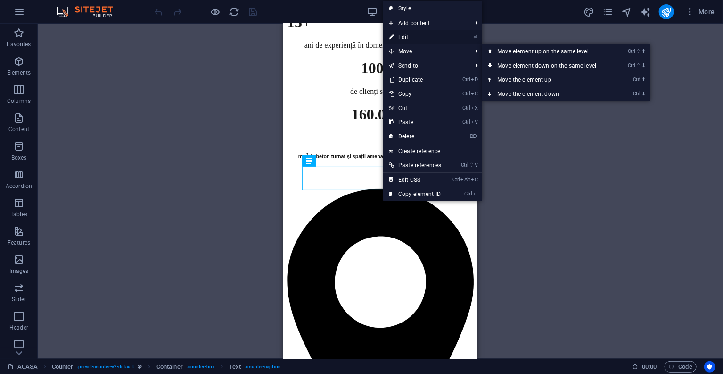
drag, startPoint x: 415, startPoint y: 33, endPoint x: 33, endPoint y: 47, distance: 382.3
click at [415, 33] on link "⏎ Edit" at bounding box center [415, 37] width 64 height 14
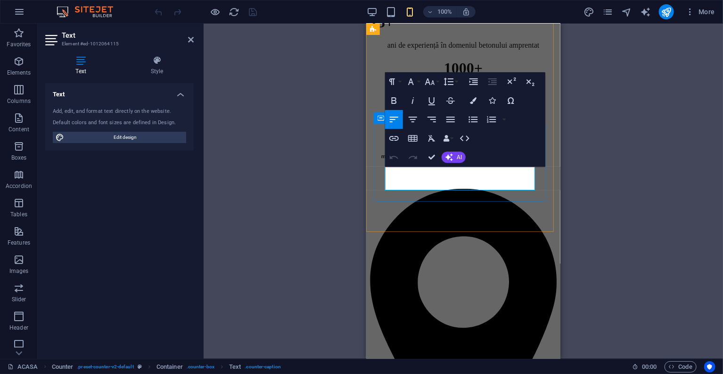
click at [386, 159] on span "m" at bounding box center [383, 156] width 5 height 6
drag, startPoint x: 437, startPoint y: 155, endPoint x: 155, endPoint y: 135, distance: 282.7
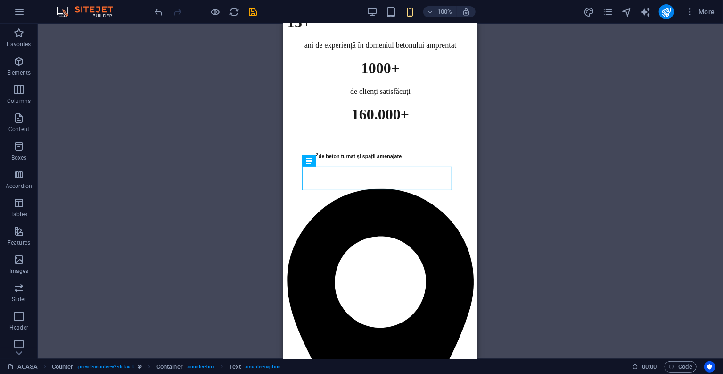
click at [573, 205] on div "H1 Banner Banner Container Menu Bar Menu Text Spacer Preset Text Preset Text Im…" at bounding box center [381, 191] width 686 height 335
click at [664, 10] on icon "publish" at bounding box center [666, 12] width 11 height 11
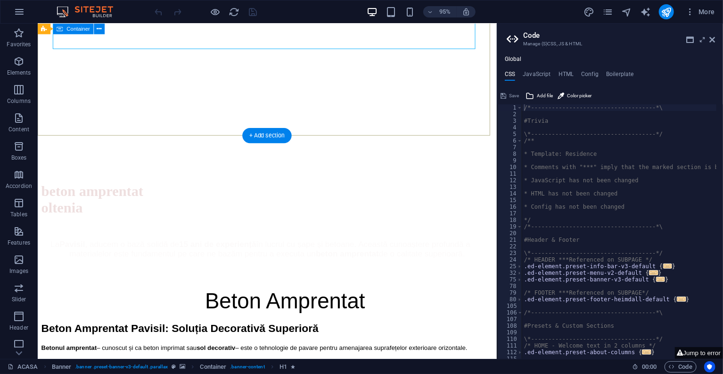
scroll to position [47, 0]
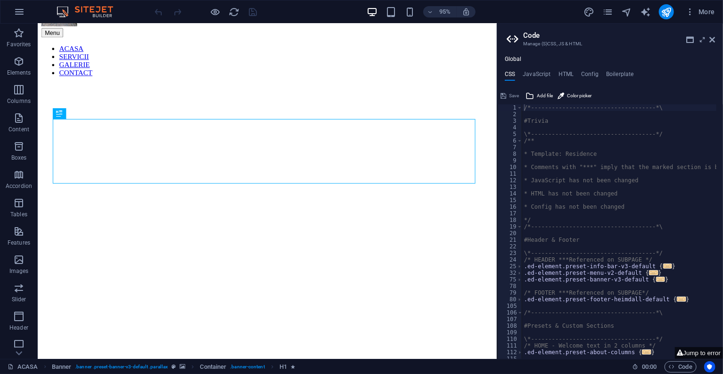
click at [707, 39] on h2 "Code" at bounding box center [619, 35] width 192 height 8
click at [713, 39] on icon at bounding box center [713, 40] width 6 height 8
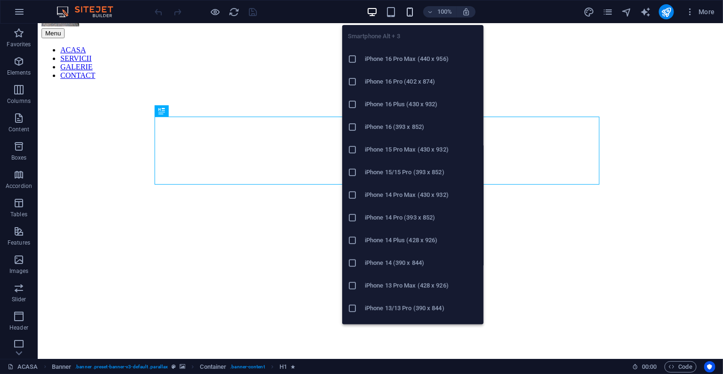
click at [409, 13] on icon "button" at bounding box center [410, 12] width 11 height 11
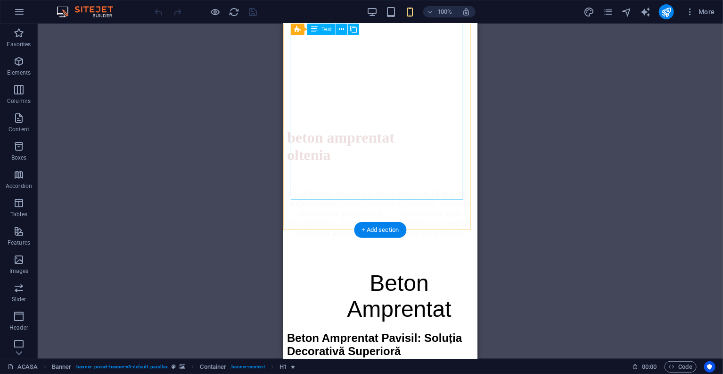
scroll to position [283, 0]
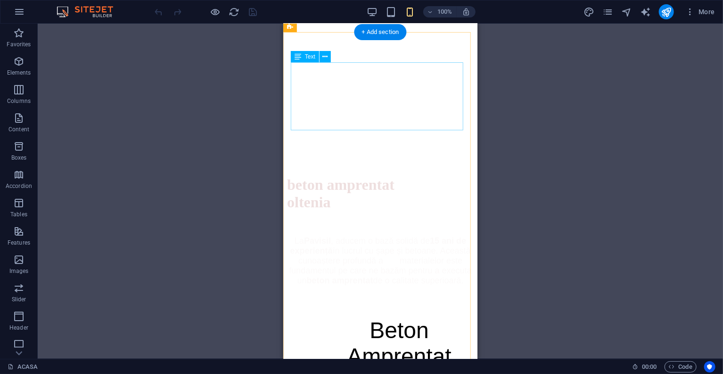
click at [369, 316] on div "Beton Amprentat" at bounding box center [380, 342] width 187 height 52
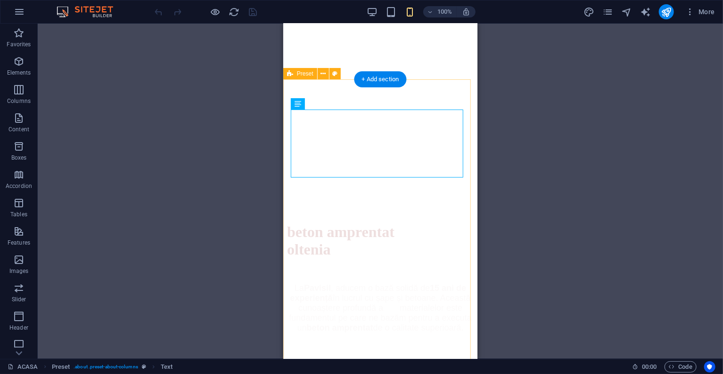
scroll to position [189, 0]
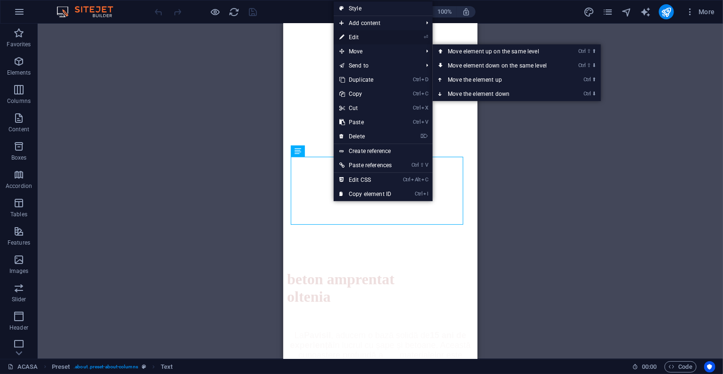
click at [372, 41] on link "⏎ Edit" at bounding box center [366, 37] width 64 height 14
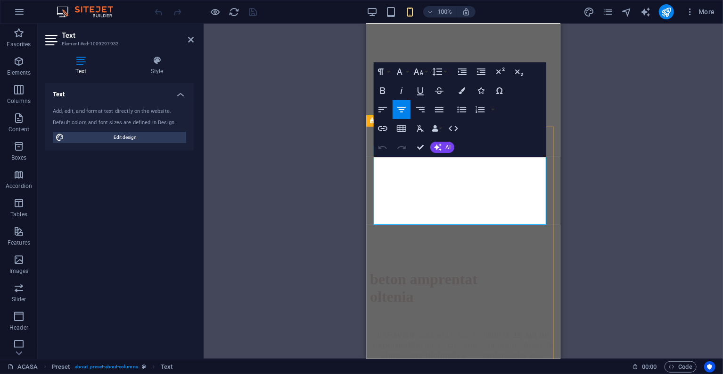
click at [385, 110] on icon "button" at bounding box center [382, 109] width 11 height 11
drag, startPoint x: 422, startPoint y: 143, endPoint x: 138, endPoint y: 120, distance: 284.9
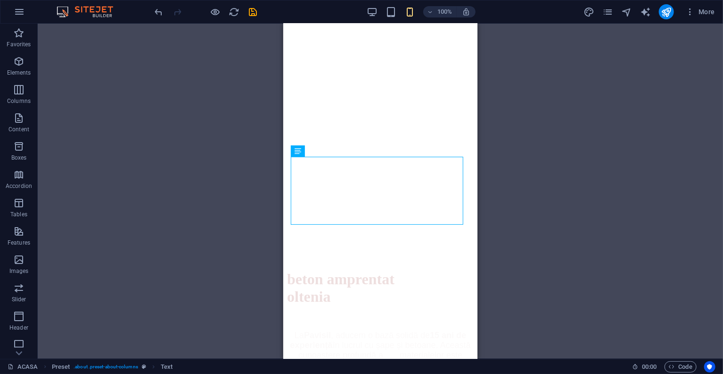
click at [557, 176] on div "Drag here to replace the existing content. Press “Ctrl” if you want to create a…" at bounding box center [381, 191] width 686 height 335
click at [671, 13] on icon "publish" at bounding box center [666, 12] width 11 height 11
